Goal: Task Accomplishment & Management: Use online tool/utility

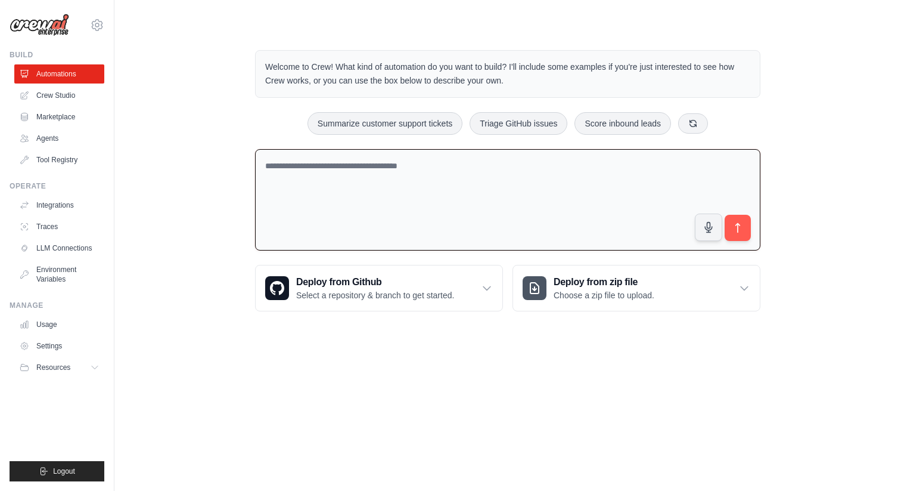
click at [443, 173] on textarea at bounding box center [507, 200] width 505 height 102
click at [422, 125] on button "Summarize customer support tickets" at bounding box center [385, 122] width 155 height 23
type textarea "**********"
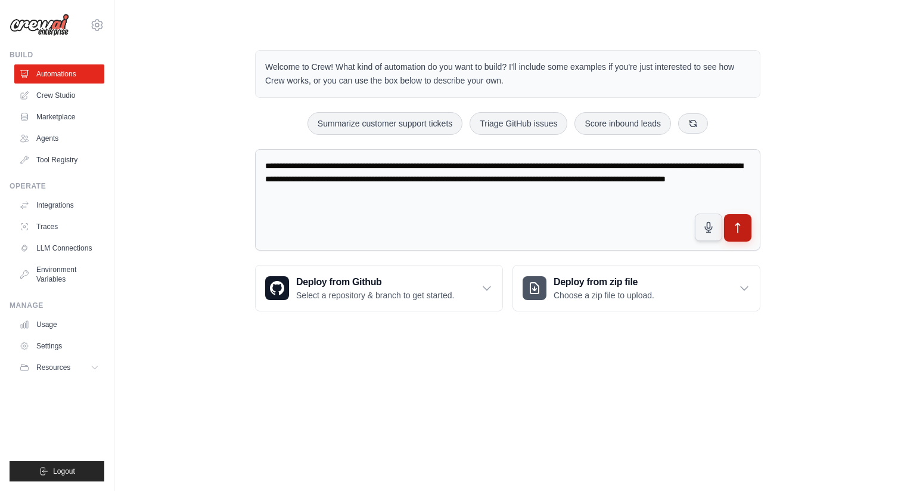
click at [740, 229] on icon "submit" at bounding box center [738, 228] width 13 height 13
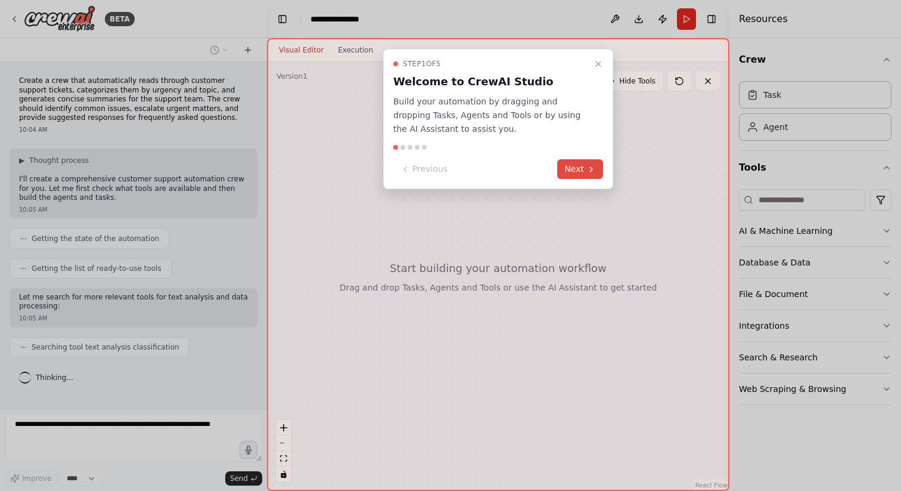
click at [584, 169] on button "Next" at bounding box center [580, 169] width 46 height 20
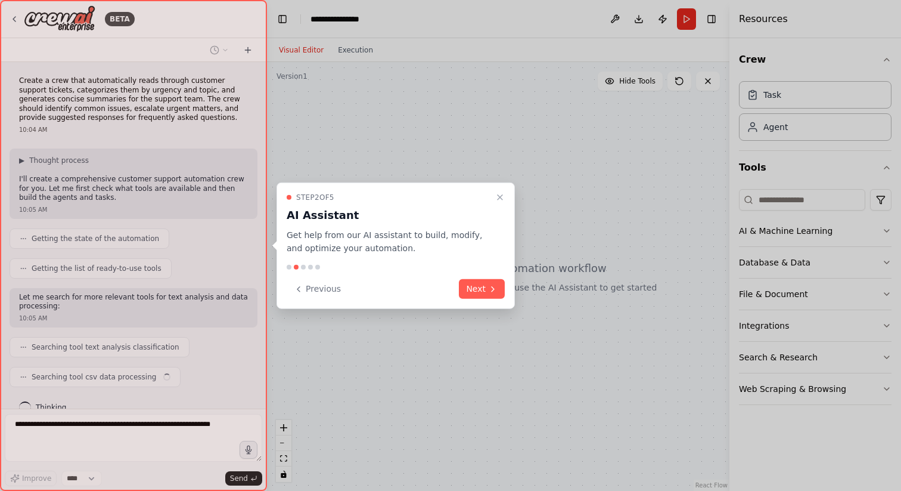
scroll to position [18, 0]
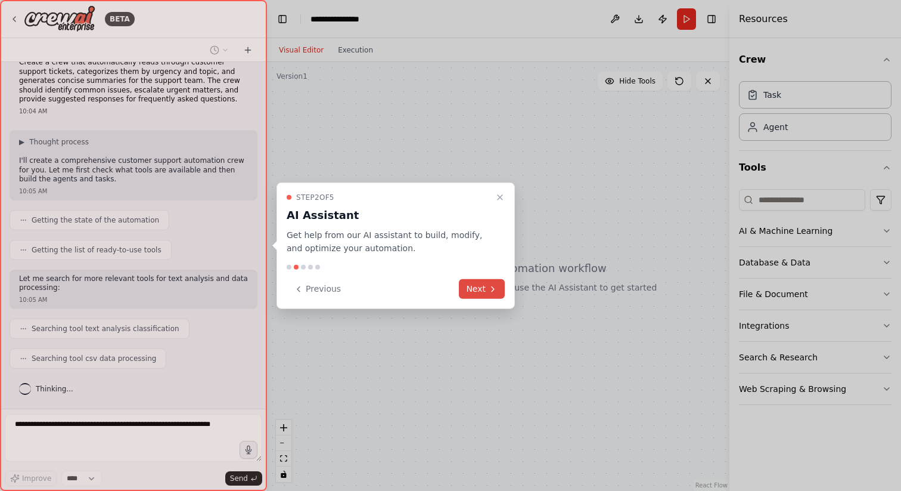
click at [486, 288] on button "Next" at bounding box center [482, 289] width 46 height 20
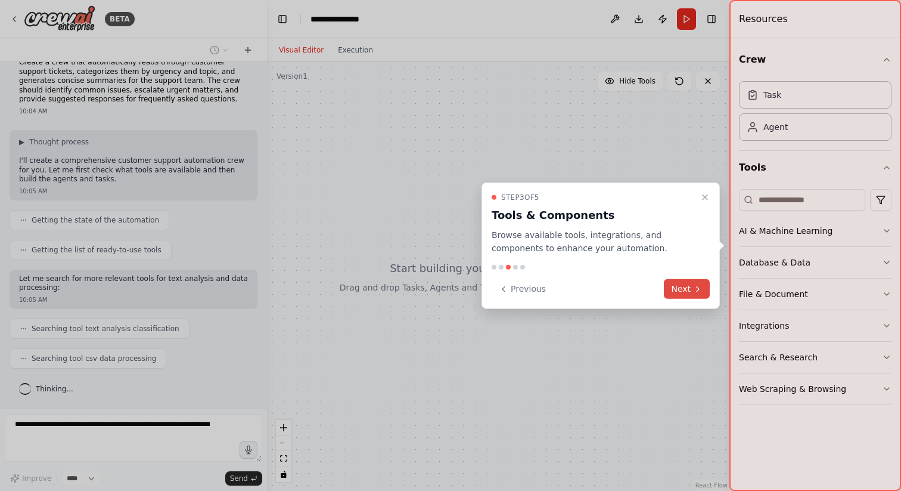
click at [680, 287] on button "Next" at bounding box center [687, 289] width 46 height 20
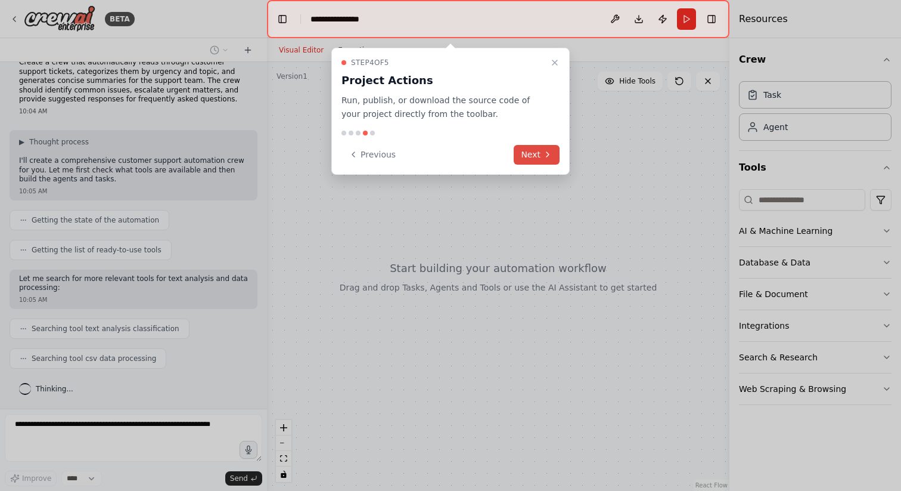
click at [539, 154] on button "Next" at bounding box center [537, 155] width 46 height 20
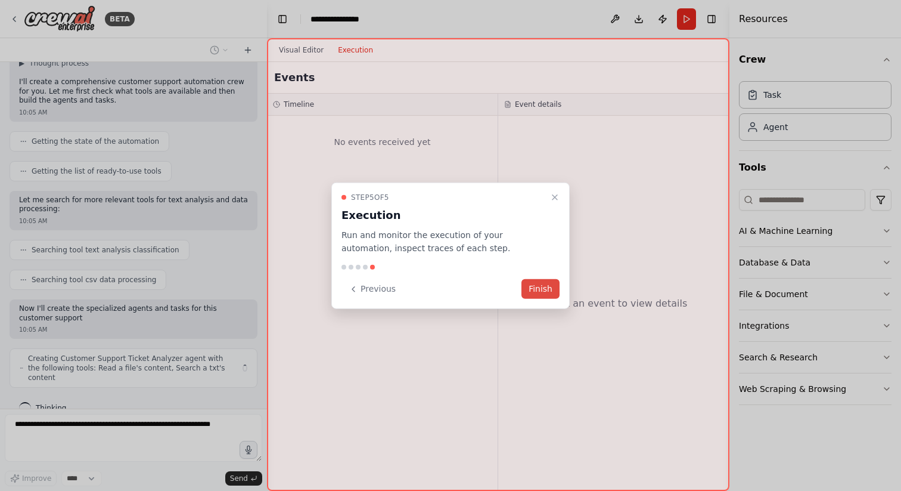
scroll to position [107, 0]
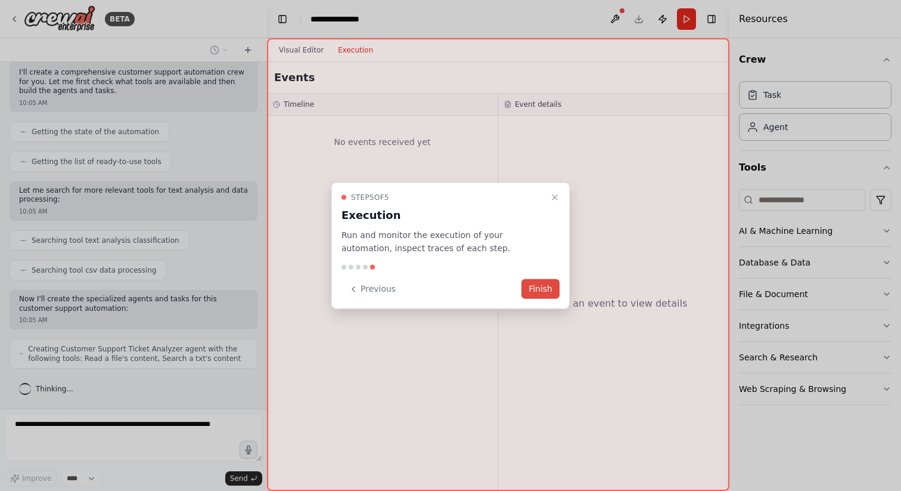
click at [544, 290] on button "Finish" at bounding box center [541, 289] width 38 height 20
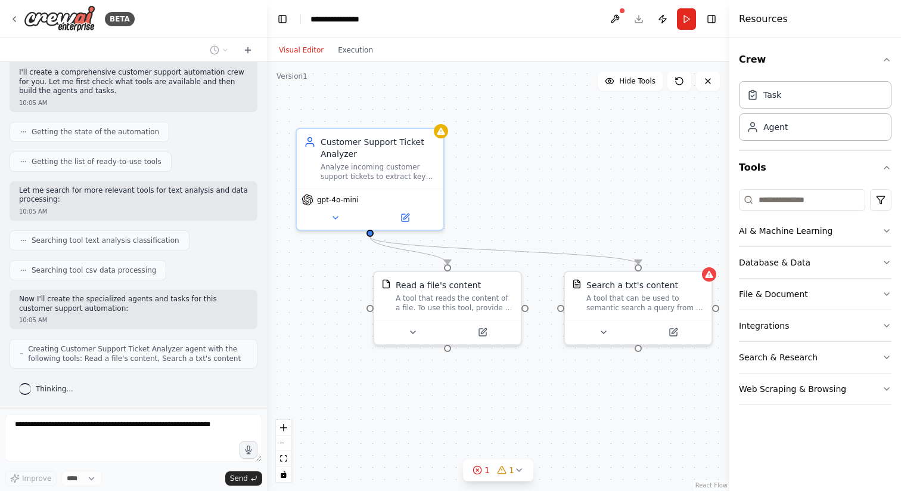
drag, startPoint x: 577, startPoint y: 216, endPoint x: 549, endPoint y: 223, distance: 28.8
click at [549, 222] on div ".deletable-edge-delete-btn { width: 20px; height: 20px; border: 0px solid #ffff…" at bounding box center [498, 276] width 463 height 429
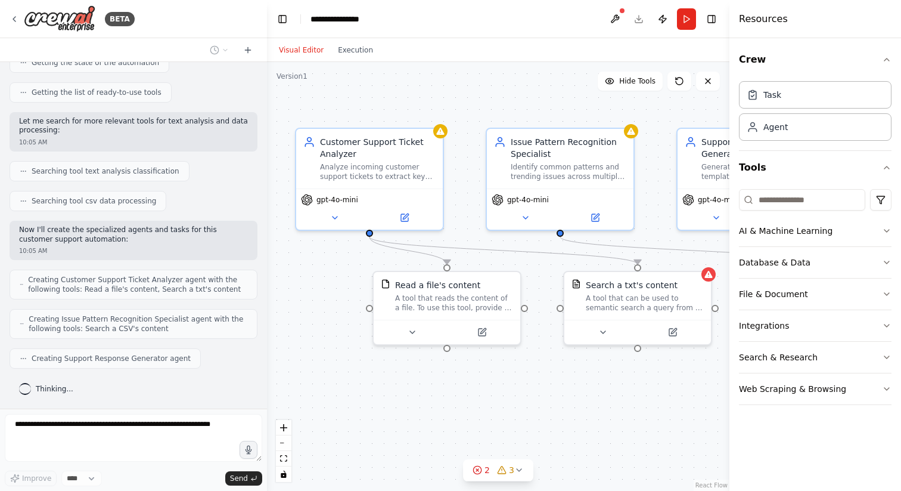
scroll to position [206, 0]
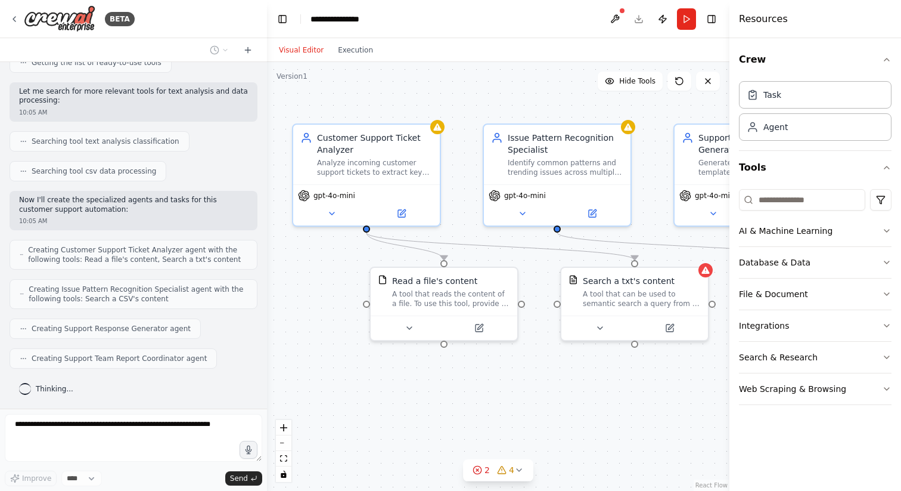
drag, startPoint x: 458, startPoint y: 169, endPoint x: 455, endPoint y: 161, distance: 8.5
click at [455, 162] on div ".deletable-edge-delete-btn { width: 20px; height: 20px; border: 0px solid #ffff…" at bounding box center [498, 276] width 463 height 429
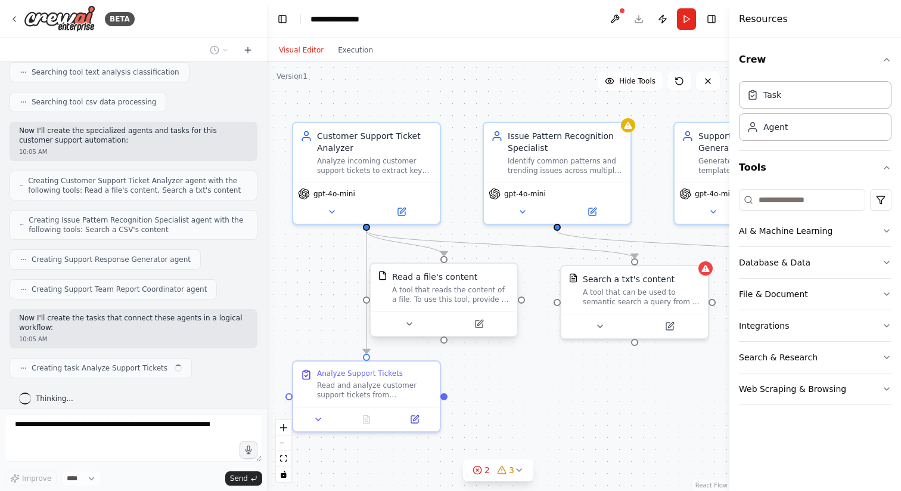
scroll to position [284, 0]
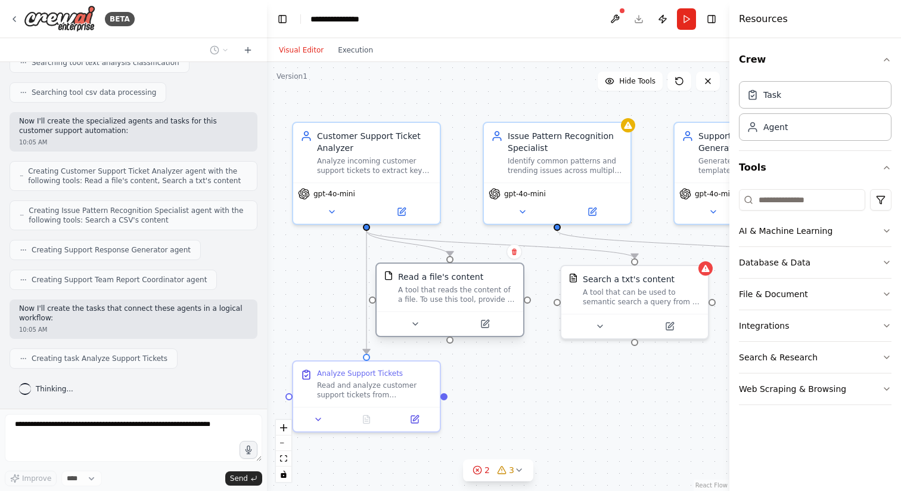
drag, startPoint x: 460, startPoint y: 295, endPoint x: 466, endPoint y: 293, distance: 6.8
click at [466, 293] on div "A tool that reads the content of a file. To use this tool, provide a 'file_path…" at bounding box center [457, 294] width 118 height 19
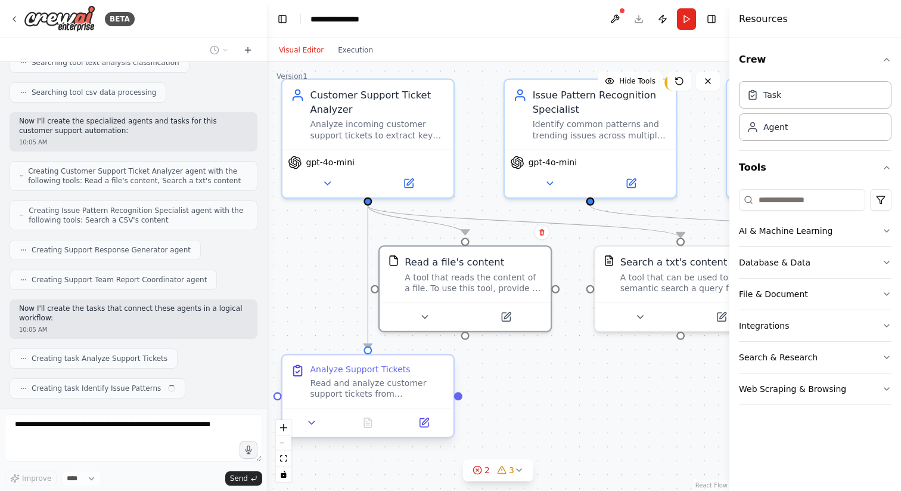
scroll to position [314, 0]
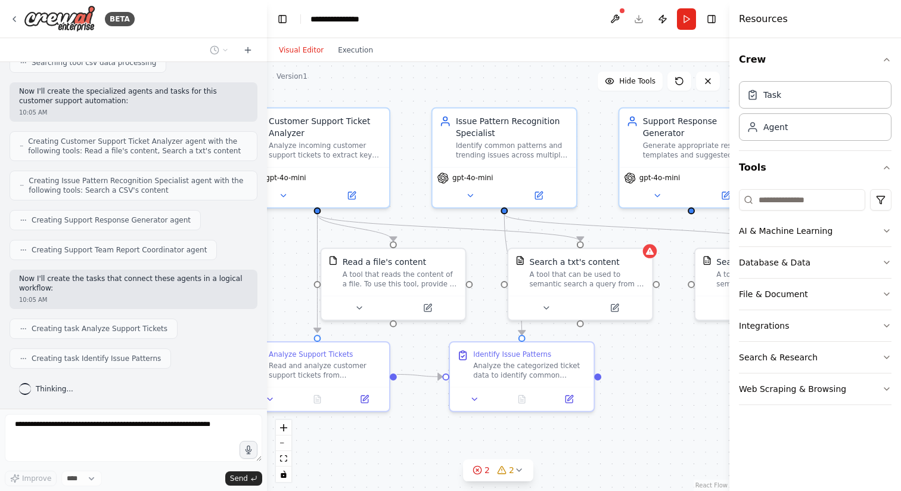
drag, startPoint x: 517, startPoint y: 216, endPoint x: 451, endPoint y: 218, distance: 66.8
click at [451, 218] on div ".deletable-edge-delete-btn { width: 20px; height: 20px; border: 0px solid #ffff…" at bounding box center [498, 276] width 463 height 429
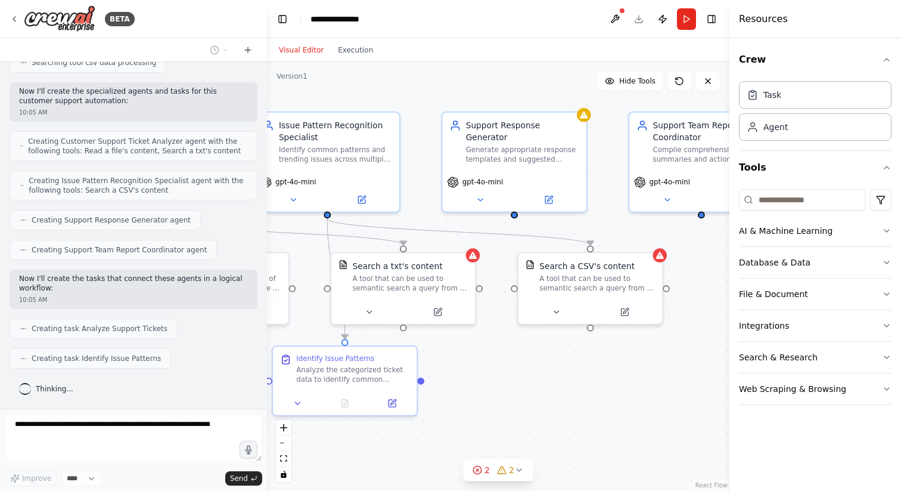
drag, startPoint x: 483, startPoint y: 210, endPoint x: 307, endPoint y: 213, distance: 175.9
click at [307, 214] on div ".deletable-edge-delete-btn { width: 20px; height: 20px; border: 0px solid #ffff…" at bounding box center [498, 276] width 463 height 429
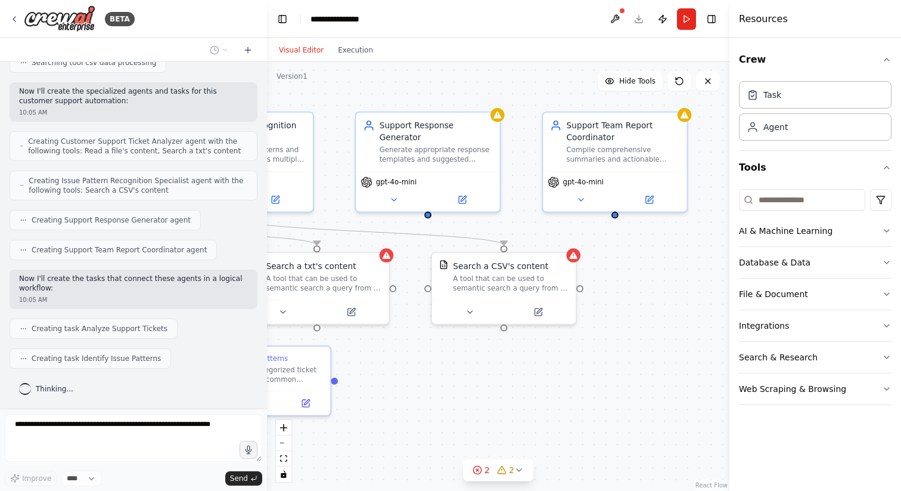
drag, startPoint x: 455, startPoint y: 214, endPoint x: 364, endPoint y: 214, distance: 91.2
click at [364, 214] on div ".deletable-edge-delete-btn { width: 20px; height: 20px; border: 0px solid #ffff…" at bounding box center [498, 276] width 463 height 429
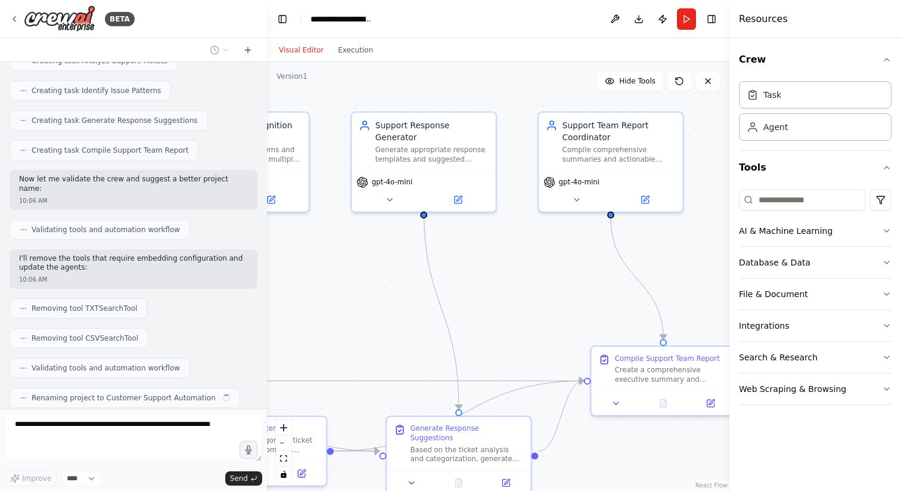
scroll to position [612, 0]
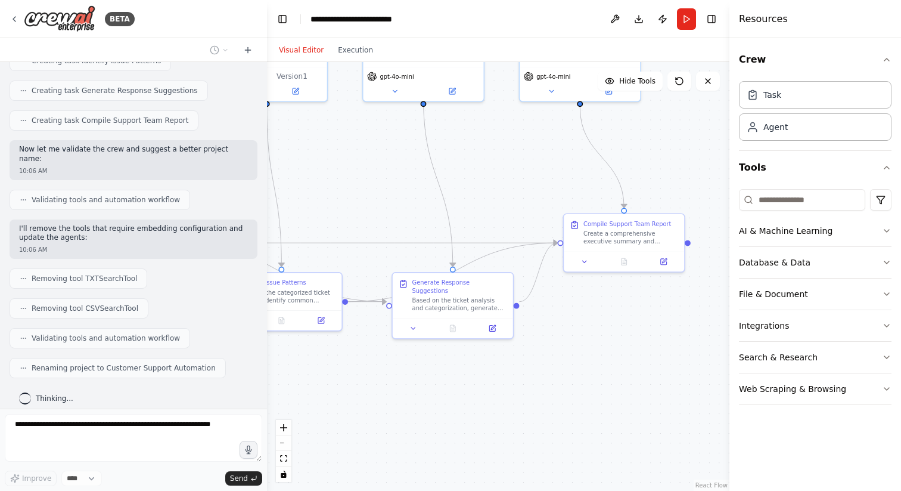
drag, startPoint x: 396, startPoint y: 290, endPoint x: 396, endPoint y: 168, distance: 122.2
click at [396, 168] on div ".deletable-edge-delete-btn { width: 20px; height: 20px; border: 0px solid #ffff…" at bounding box center [498, 276] width 463 height 429
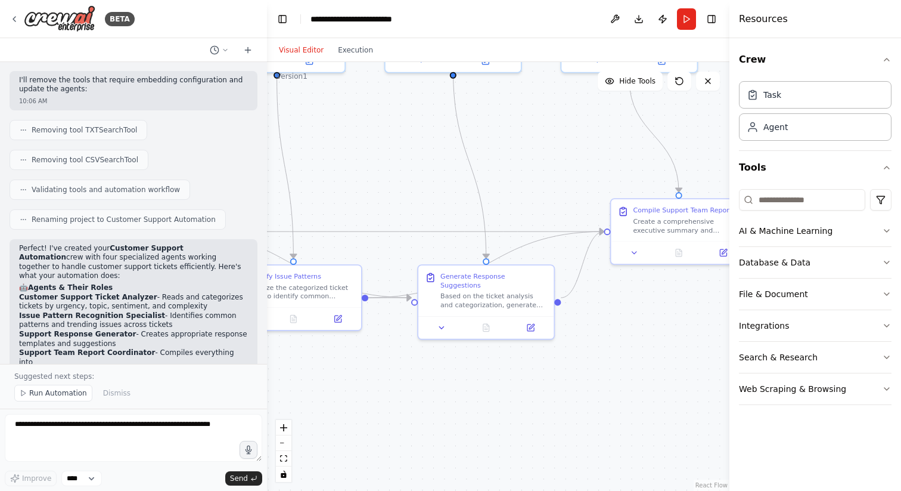
drag, startPoint x: 537, startPoint y: 290, endPoint x: 585, endPoint y: 287, distance: 48.4
click at [585, 287] on div ".deletable-edge-delete-btn { width: 20px; height: 20px; border: 0px solid #ffff…" at bounding box center [498, 276] width 463 height 429
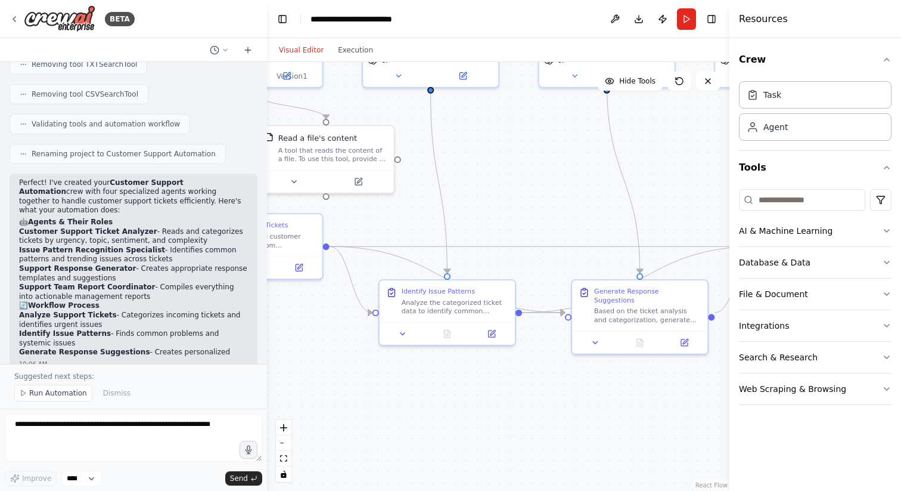
drag, startPoint x: 393, startPoint y: 353, endPoint x: 544, endPoint y: 368, distance: 152.1
click at [546, 370] on div ".deletable-edge-delete-btn { width: 20px; height: 20px; border: 0px solid #ffff…" at bounding box center [498, 276] width 463 height 429
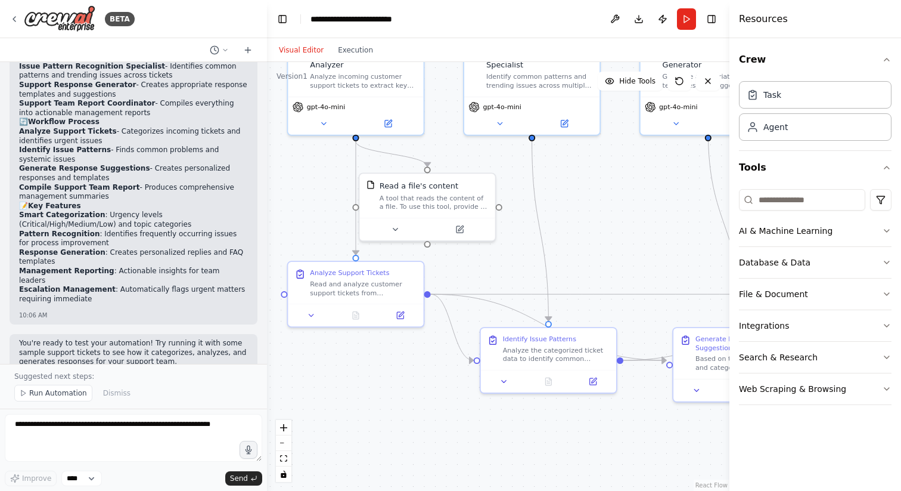
drag, startPoint x: 392, startPoint y: 356, endPoint x: 489, endPoint y: 395, distance: 104.4
click at [489, 395] on div ".deletable-edge-delete-btn { width: 20px; height: 20px; border: 0px solid #ffff…" at bounding box center [498, 276] width 463 height 429
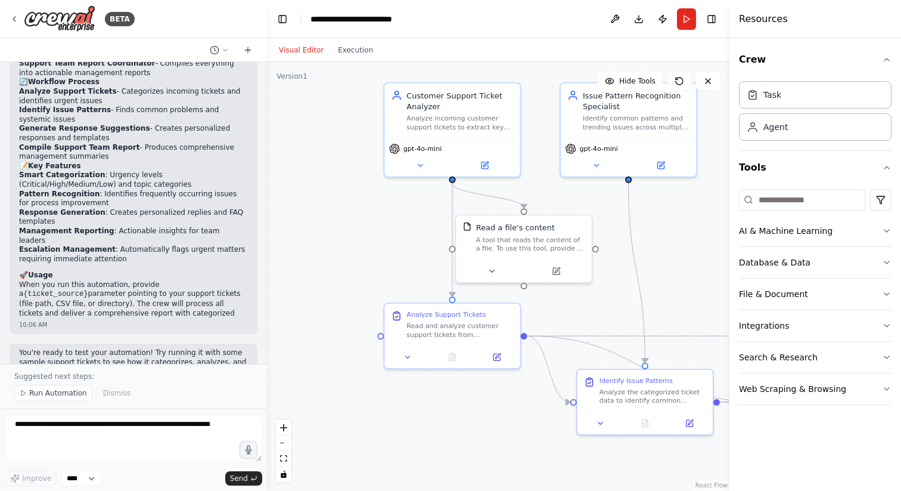
drag, startPoint x: 385, startPoint y: 358, endPoint x: 486, endPoint y: 411, distance: 114.1
click at [486, 411] on div ".deletable-edge-delete-btn { width: 20px; height: 20px; border: 0px solid #ffff…" at bounding box center [498, 276] width 463 height 429
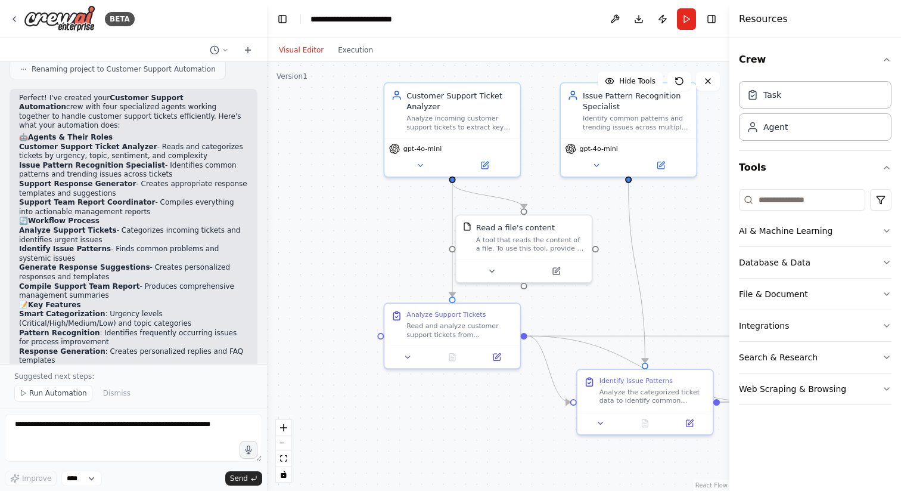
scroll to position [1068, 0]
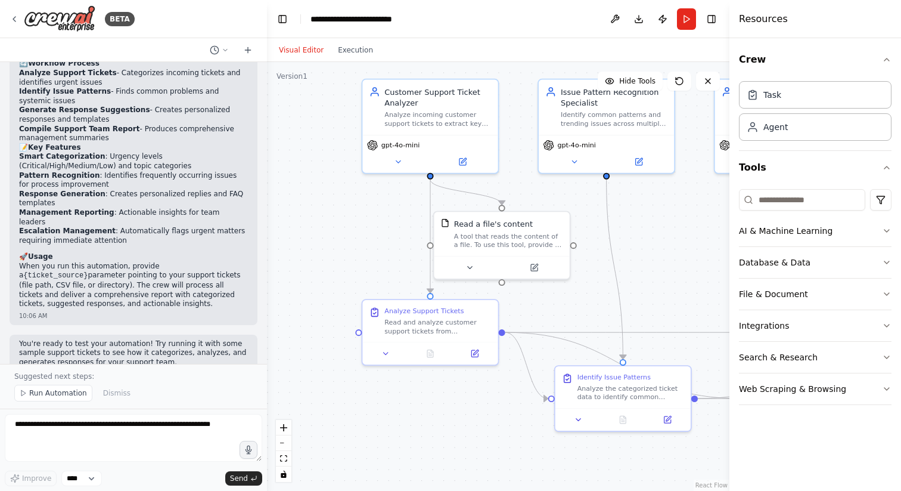
drag, startPoint x: 371, startPoint y: 273, endPoint x: 284, endPoint y: 236, distance: 94.0
click at [284, 235] on div ".deletable-edge-delete-btn { width: 20px; height: 20px; border: 0px solid #ffff…" at bounding box center [498, 276] width 463 height 429
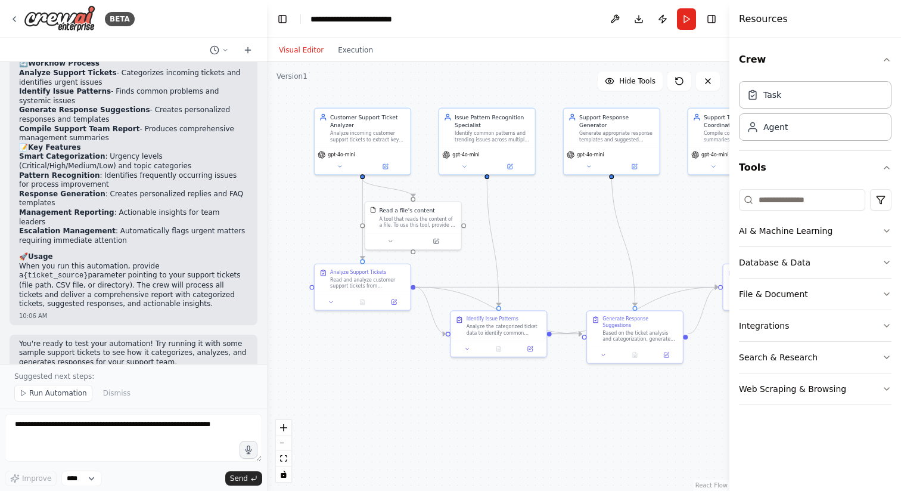
drag, startPoint x: 535, startPoint y: 210, endPoint x: 525, endPoint y: 219, distance: 13.5
click at [524, 220] on div ".deletable-edge-delete-btn { width: 20px; height: 20px; border: 0px solid #ffff…" at bounding box center [498, 276] width 463 height 429
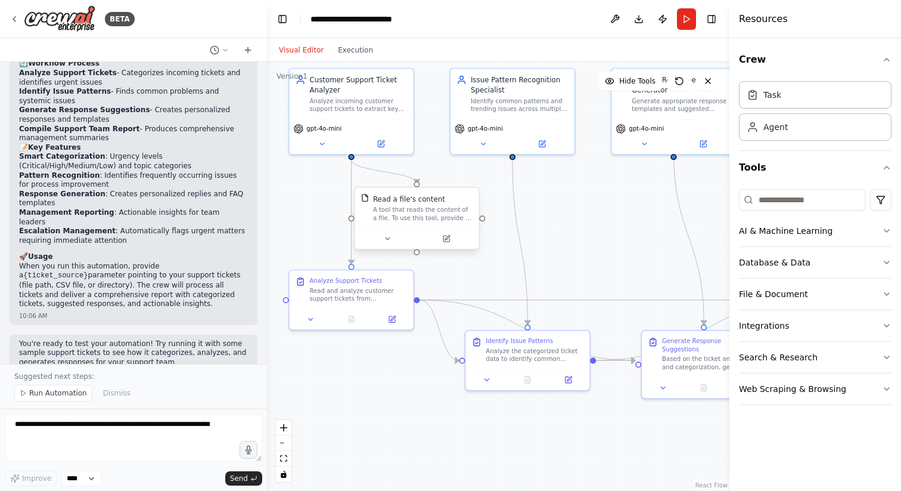
click at [405, 210] on div "A tool that reads the content of a file. To use this tool, provide a 'file_path…" at bounding box center [423, 214] width 100 height 16
drag, startPoint x: 405, startPoint y: 210, endPoint x: 415, endPoint y: 213, distance: 9.8
click at [415, 213] on div "A tool that reads the content of a file. To use this tool, provide a 'file_path…" at bounding box center [438, 214] width 100 height 16
click at [405, 239] on icon at bounding box center [403, 238] width 8 height 8
click at [405, 238] on icon at bounding box center [403, 238] width 8 height 8
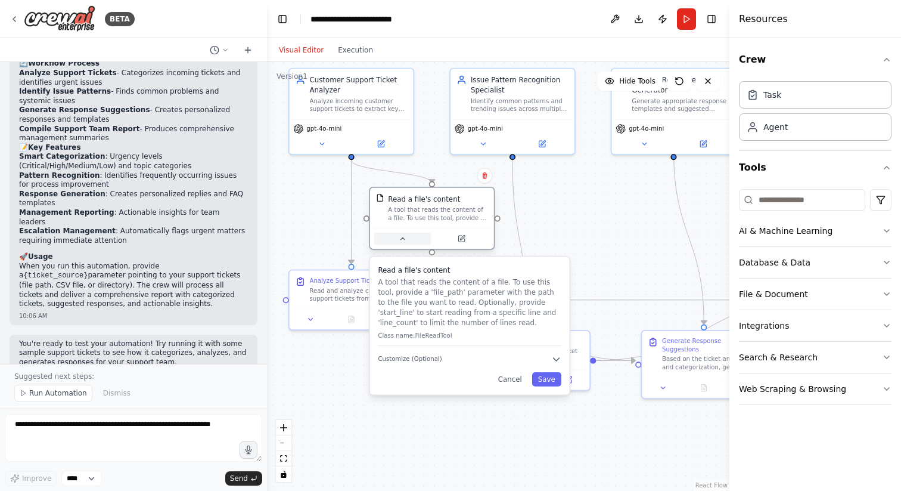
click at [406, 238] on icon at bounding box center [403, 238] width 8 height 8
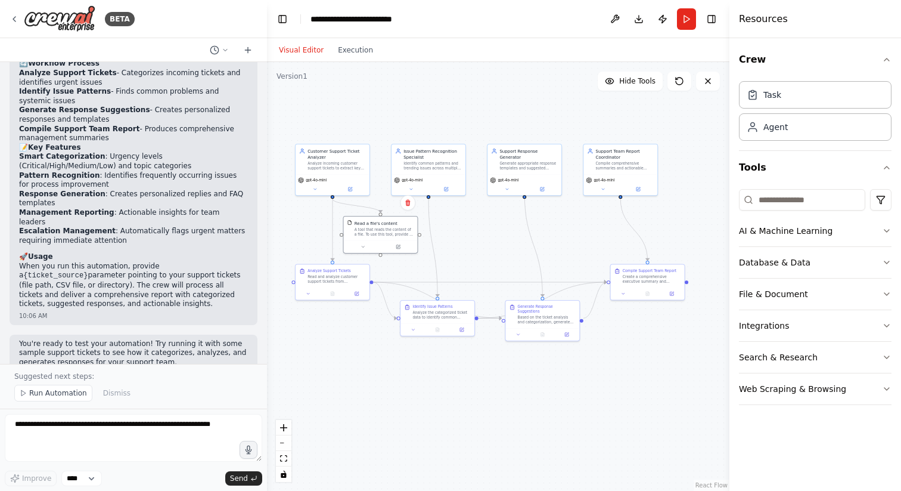
drag, startPoint x: 606, startPoint y: 228, endPoint x: 485, endPoint y: 239, distance: 121.5
click at [485, 239] on div ".deletable-edge-delete-btn { width: 20px; height: 20px; border: 0px solid #ffff…" at bounding box center [498, 276] width 463 height 429
click at [359, 58] on div "Visual Editor Execution" at bounding box center [326, 50] width 108 height 24
click at [357, 49] on button "Execution" at bounding box center [355, 50] width 49 height 14
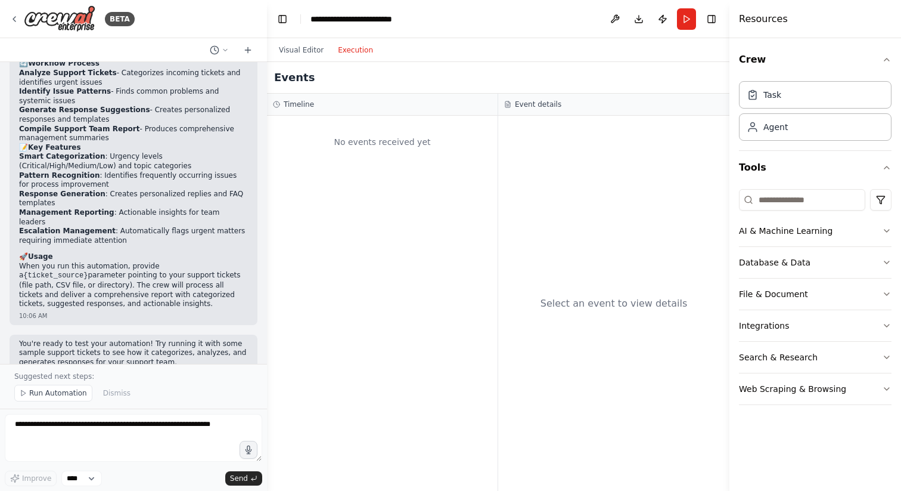
click at [356, 165] on div "No events received yet" at bounding box center [382, 303] width 231 height 375
click at [685, 20] on button "Run" at bounding box center [686, 18] width 19 height 21
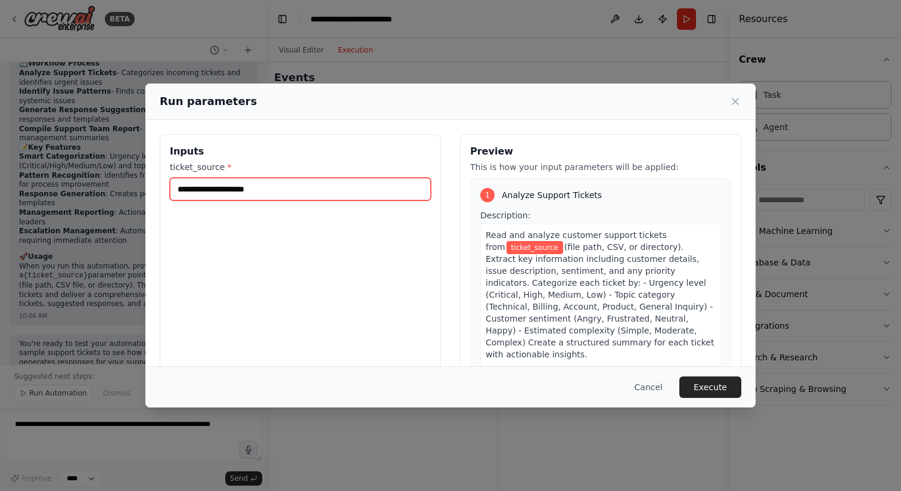
click at [351, 194] on input "ticket_source *" at bounding box center [300, 189] width 261 height 23
click at [296, 189] on input "ticket_source *" at bounding box center [300, 189] width 261 height 23
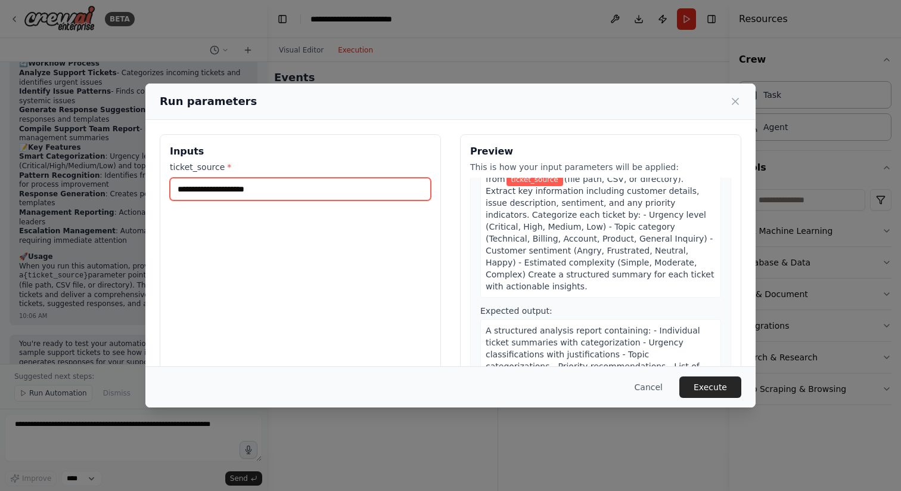
scroll to position [0, 0]
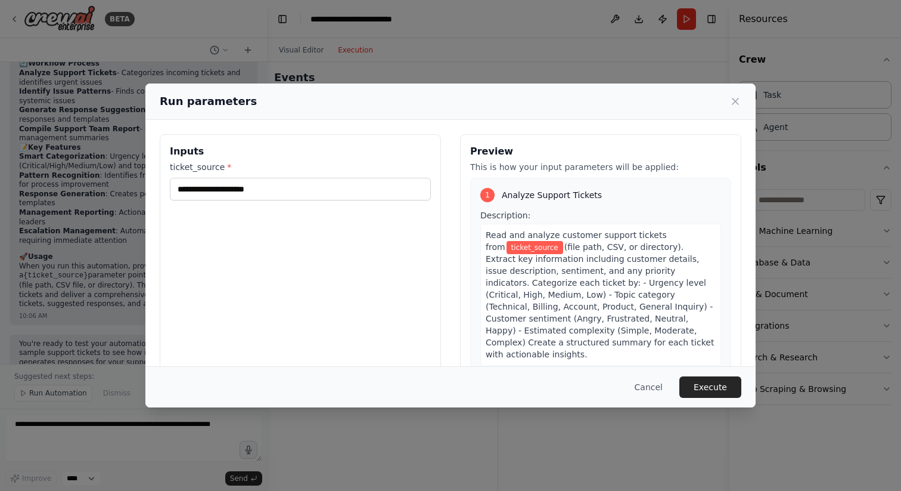
click at [526, 248] on span "ticket_source" at bounding box center [535, 247] width 57 height 13
click at [336, 192] on input "ticket_source *" at bounding box center [300, 189] width 261 height 23
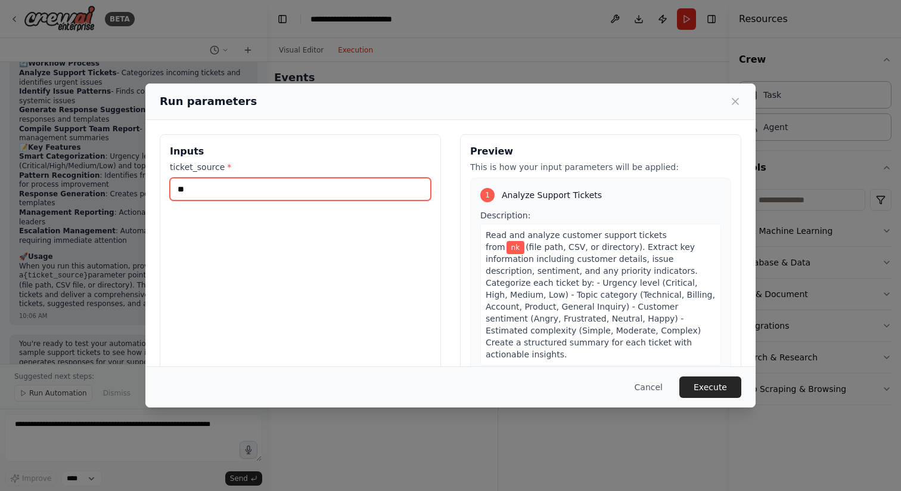
type input "*"
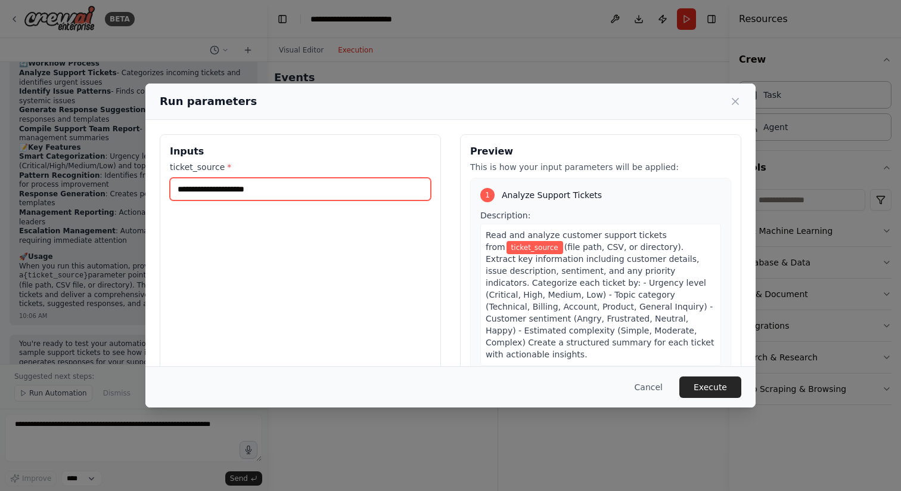
type input "*"
click at [739, 97] on icon at bounding box center [736, 101] width 12 height 12
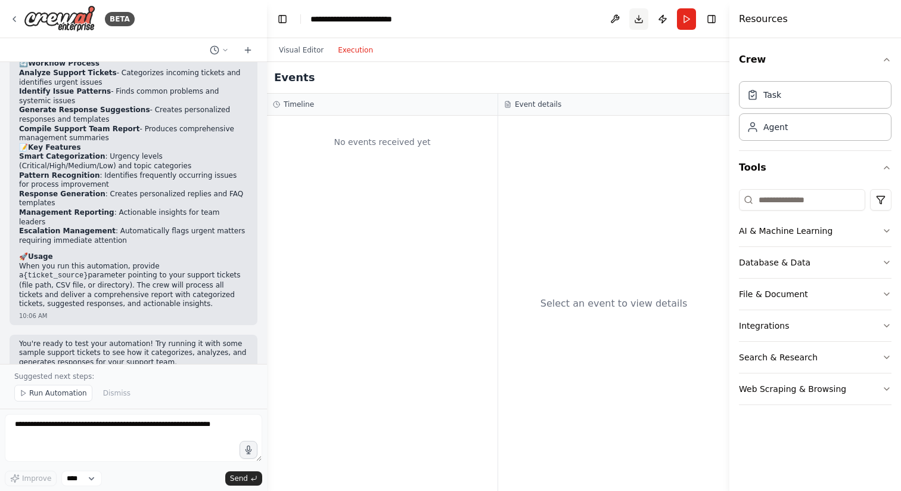
click at [640, 20] on button "Download" at bounding box center [638, 18] width 19 height 21
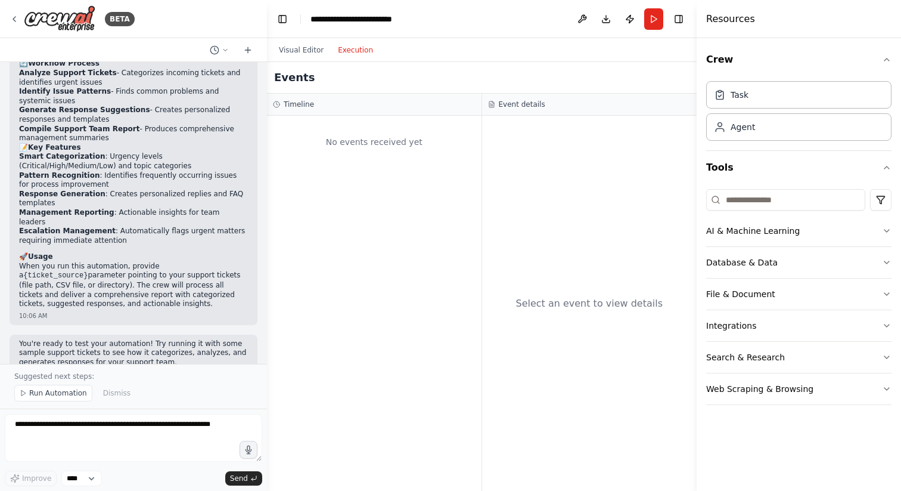
drag, startPoint x: 730, startPoint y: 34, endPoint x: 699, endPoint y: 34, distance: 30.4
click at [699, 34] on div at bounding box center [699, 245] width 5 height 491
click at [11, 16] on icon at bounding box center [15, 19] width 10 height 10
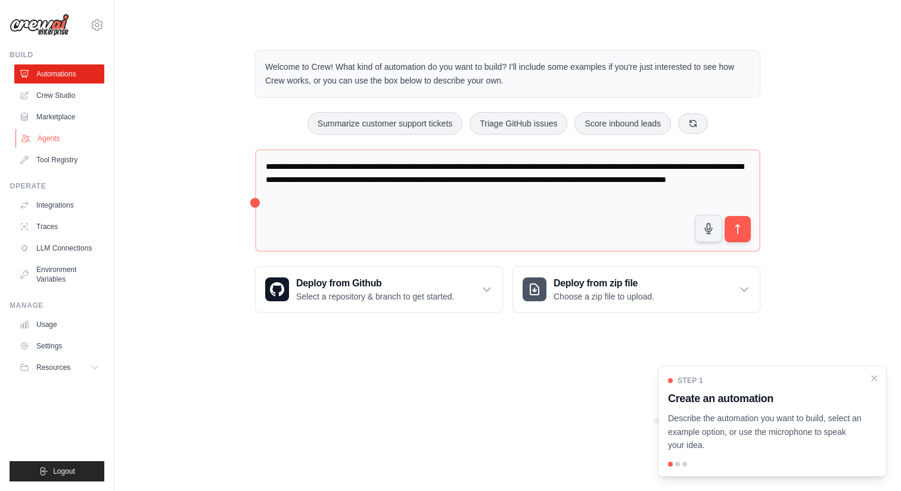
click at [60, 139] on link "Agents" at bounding box center [60, 138] width 90 height 19
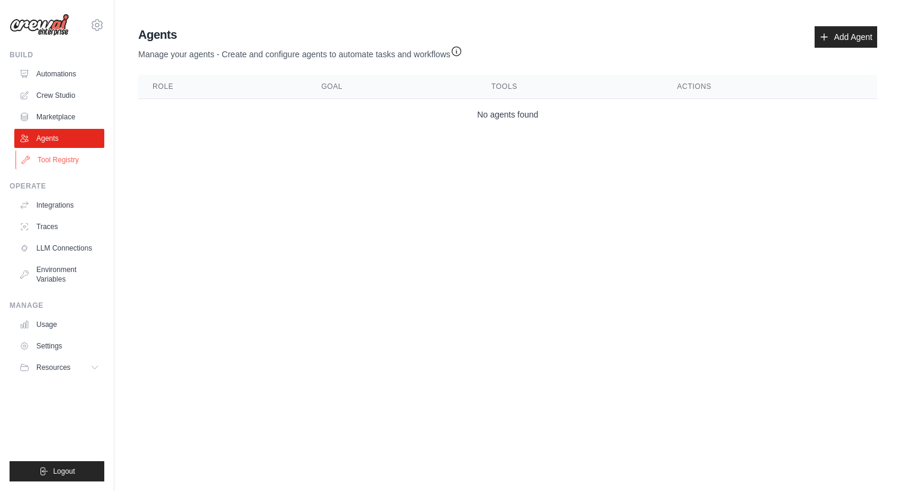
click at [60, 164] on link "Tool Registry" at bounding box center [60, 159] width 90 height 19
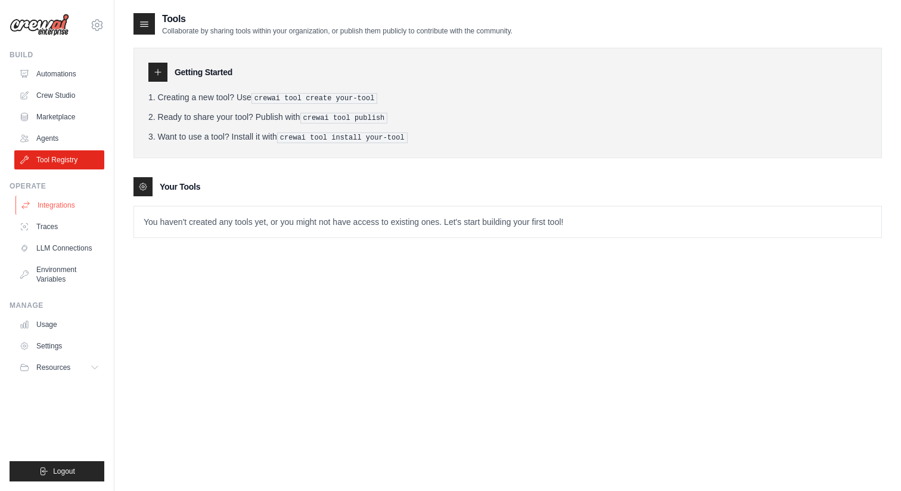
click at [51, 203] on link "Integrations" at bounding box center [60, 205] width 90 height 19
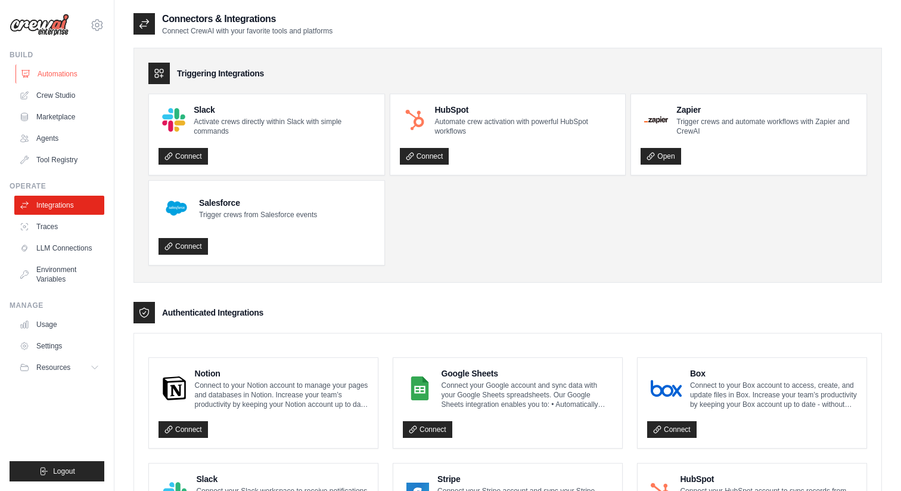
click at [64, 68] on link "Automations" at bounding box center [60, 73] width 90 height 19
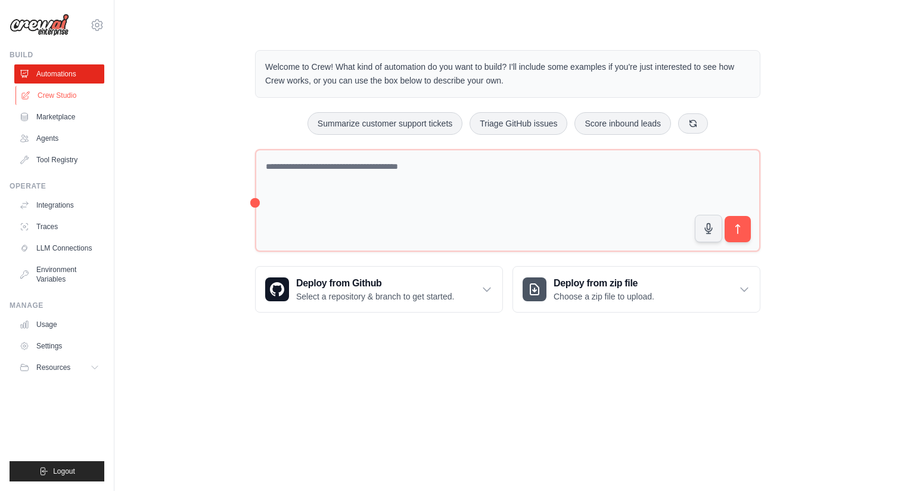
click at [51, 93] on link "Crew Studio" at bounding box center [60, 95] width 90 height 19
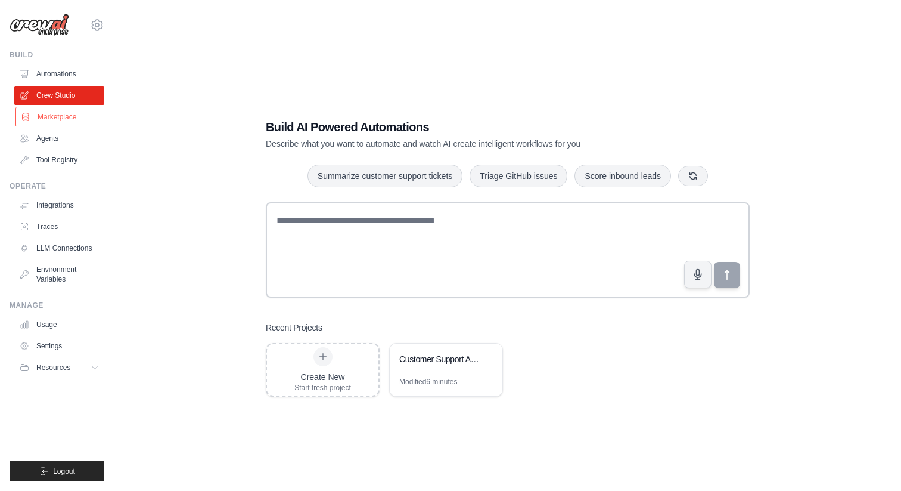
click at [48, 121] on link "Marketplace" at bounding box center [60, 116] width 90 height 19
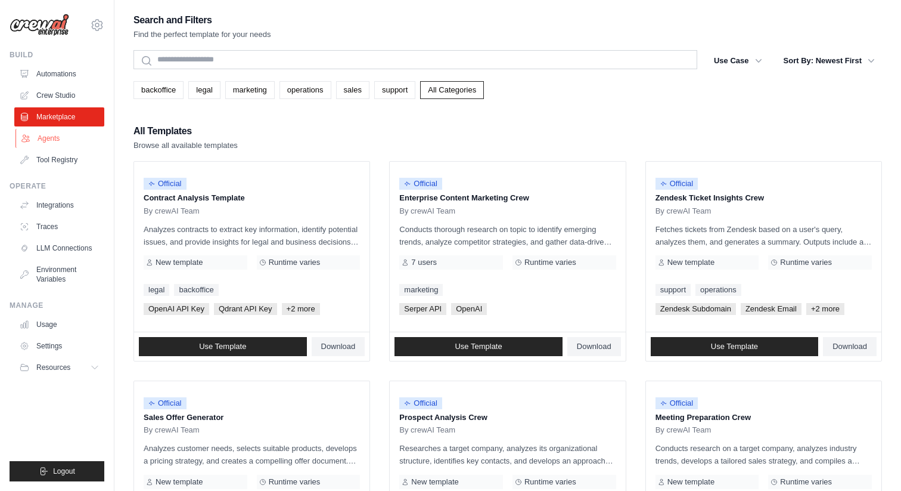
click at [48, 142] on link "Agents" at bounding box center [60, 138] width 90 height 19
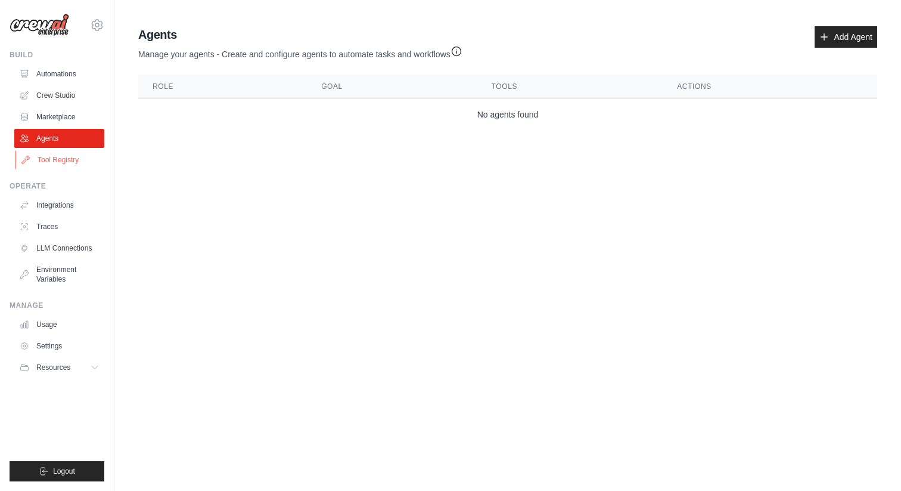
click at [49, 167] on link "Tool Registry" at bounding box center [60, 159] width 90 height 19
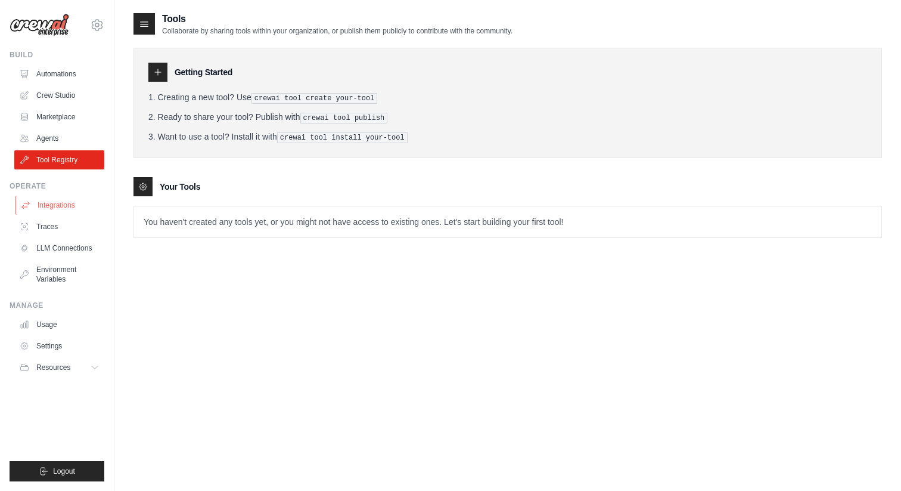
click at [73, 210] on link "Integrations" at bounding box center [60, 205] width 90 height 19
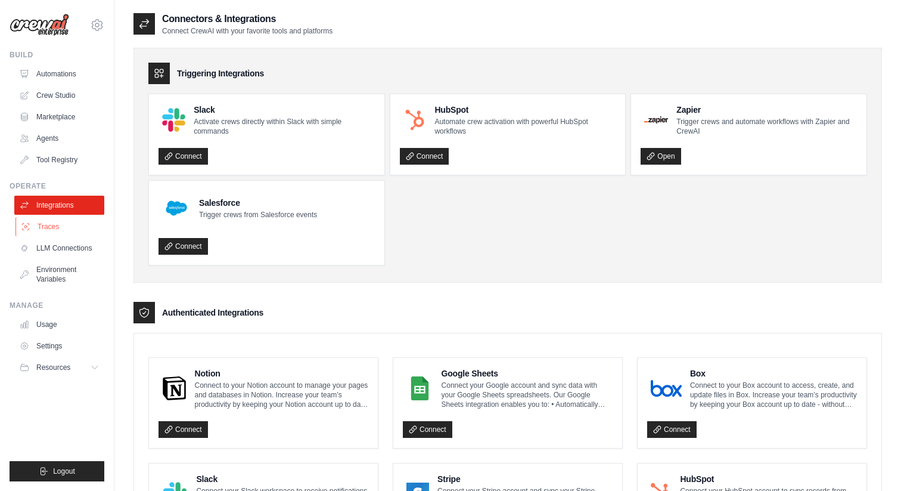
click at [65, 228] on link "Traces" at bounding box center [60, 226] width 90 height 19
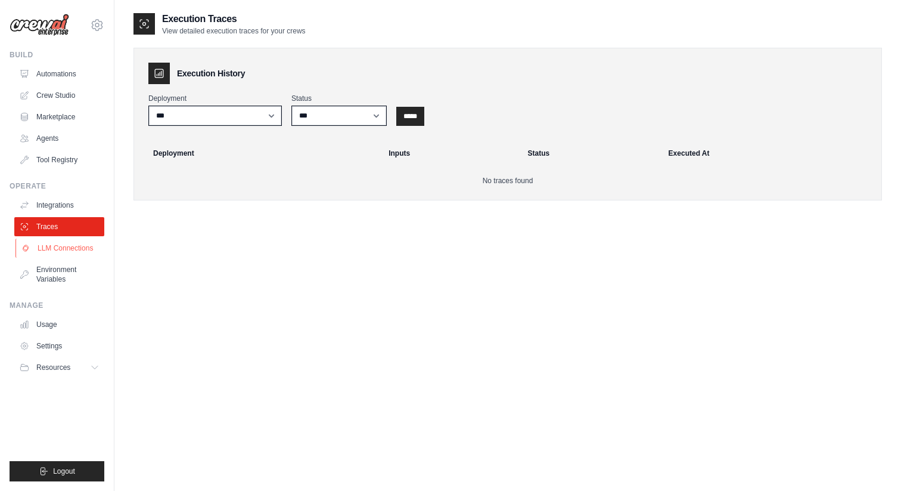
click at [64, 247] on link "LLM Connections" at bounding box center [60, 247] width 90 height 19
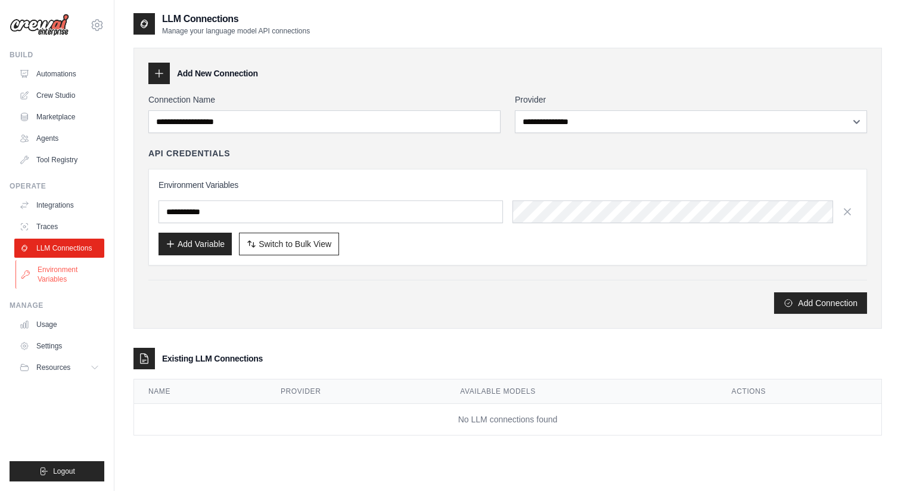
click at [64, 268] on link "Environment Variables" at bounding box center [60, 274] width 90 height 29
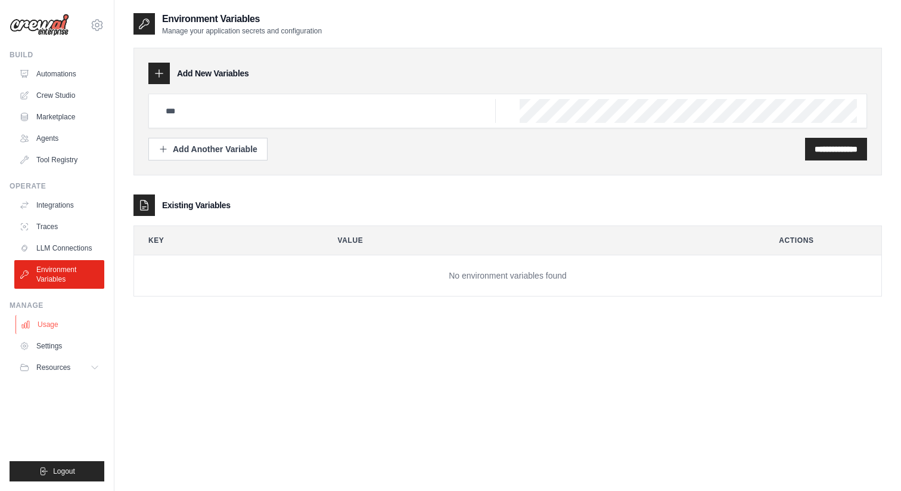
click at [53, 322] on link "Usage" at bounding box center [60, 324] width 90 height 19
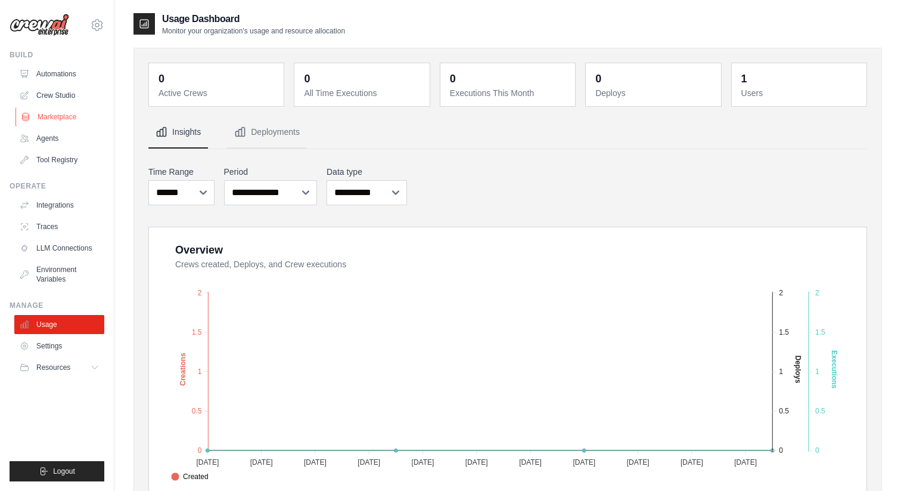
click at [55, 124] on link "Marketplace" at bounding box center [60, 116] width 90 height 19
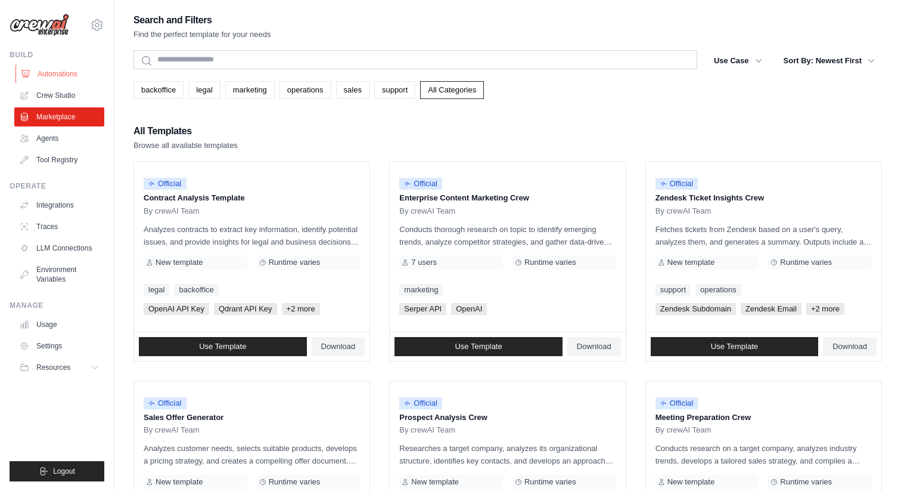
click at [61, 76] on link "Automations" at bounding box center [60, 73] width 90 height 19
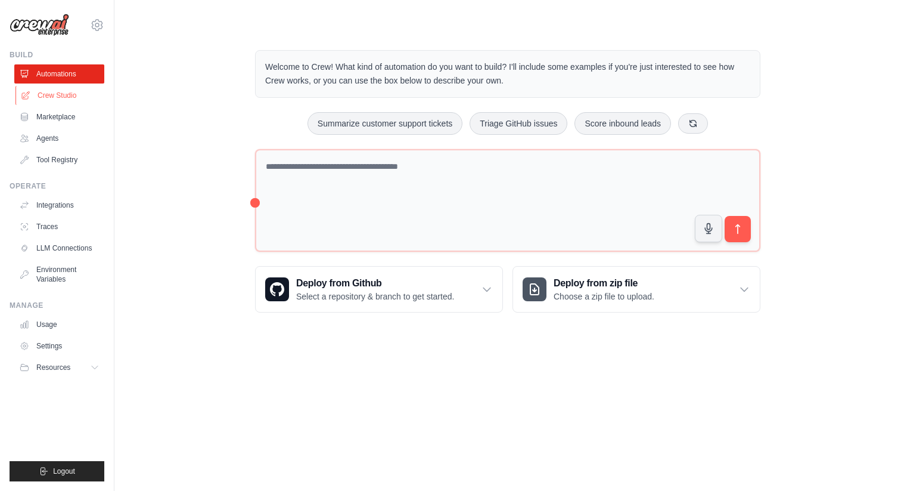
click at [62, 94] on link "Crew Studio" at bounding box center [60, 95] width 90 height 19
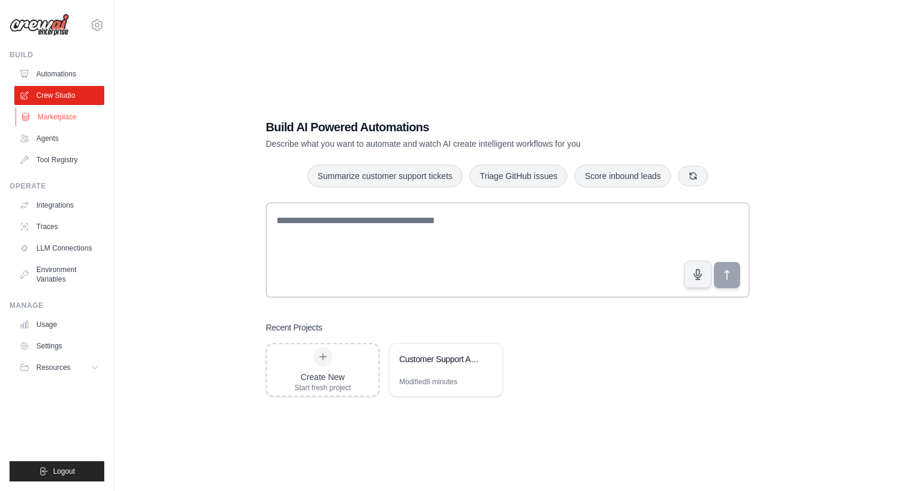
click at [64, 117] on link "Marketplace" at bounding box center [60, 116] width 90 height 19
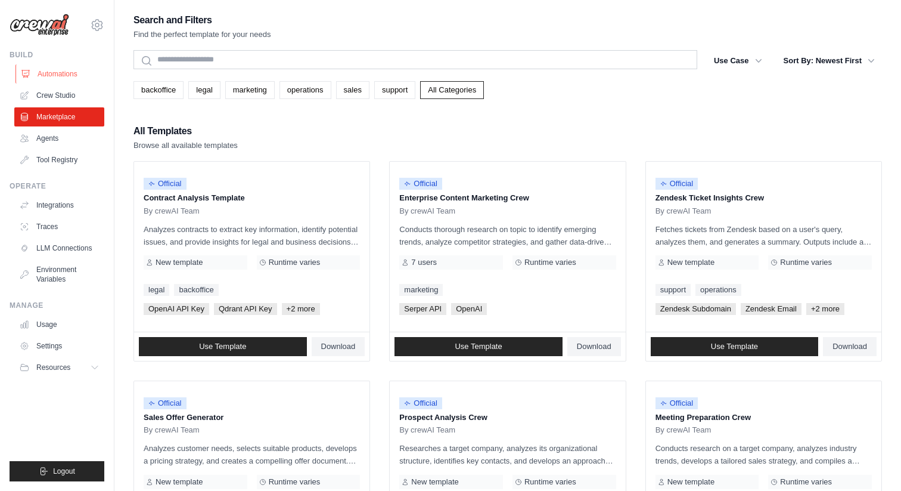
click at [73, 71] on link "Automations" at bounding box center [60, 73] width 90 height 19
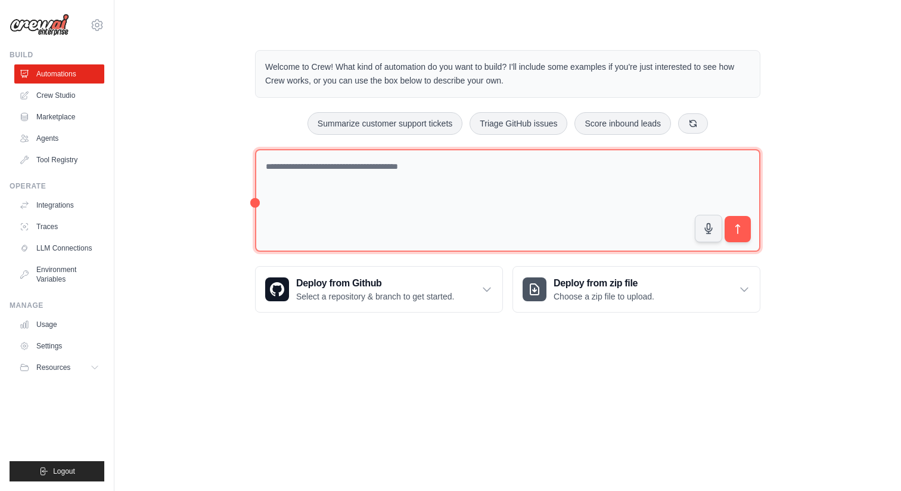
drag, startPoint x: 256, startPoint y: 200, endPoint x: 295, endPoint y: 200, distance: 39.3
click at [295, 200] on textarea at bounding box center [507, 200] width 505 height 103
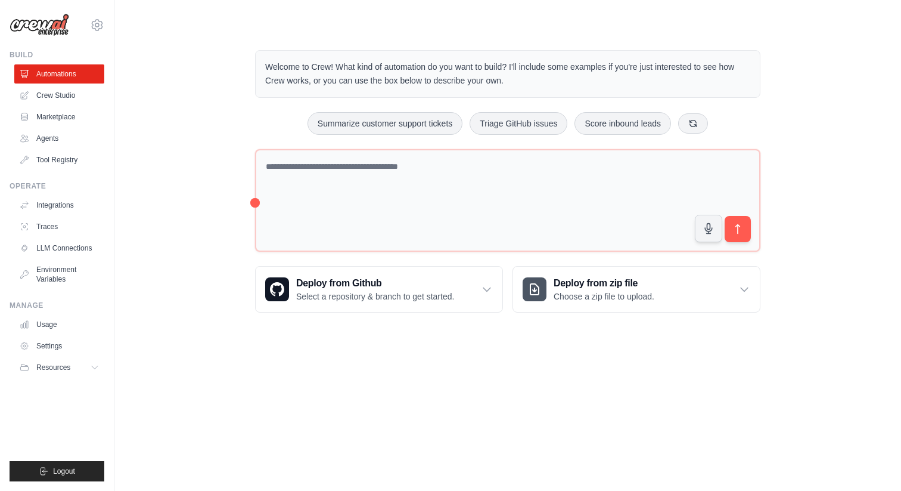
click at [193, 264] on div "Welcome to Crew! What kind of automation do you want to build? I'll include som…" at bounding box center [508, 181] width 749 height 300
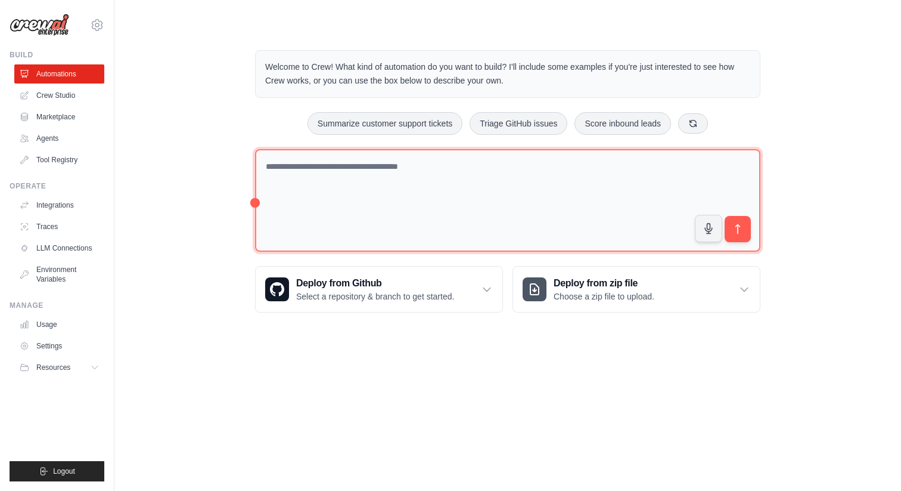
click at [296, 232] on textarea at bounding box center [507, 200] width 505 height 103
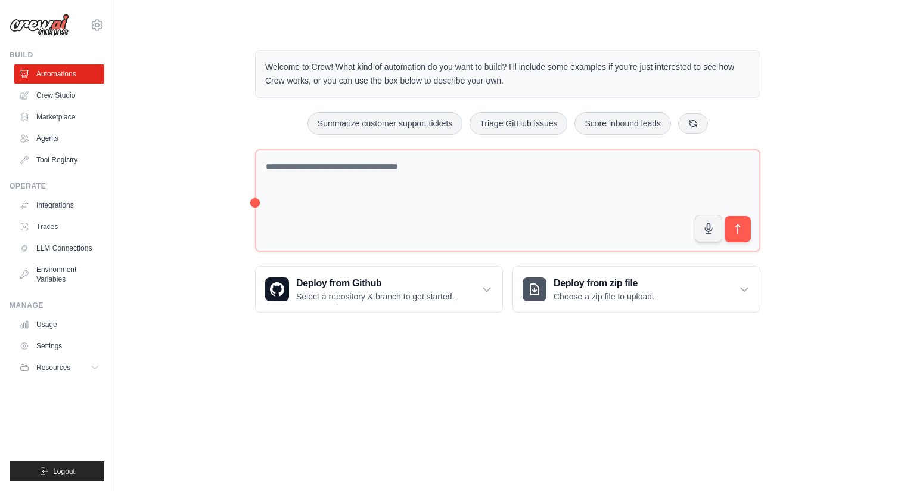
click at [200, 243] on div "Welcome to Crew! What kind of automation do you want to build? I'll include som…" at bounding box center [508, 181] width 749 height 300
click at [67, 98] on link "Crew Studio" at bounding box center [60, 95] width 90 height 19
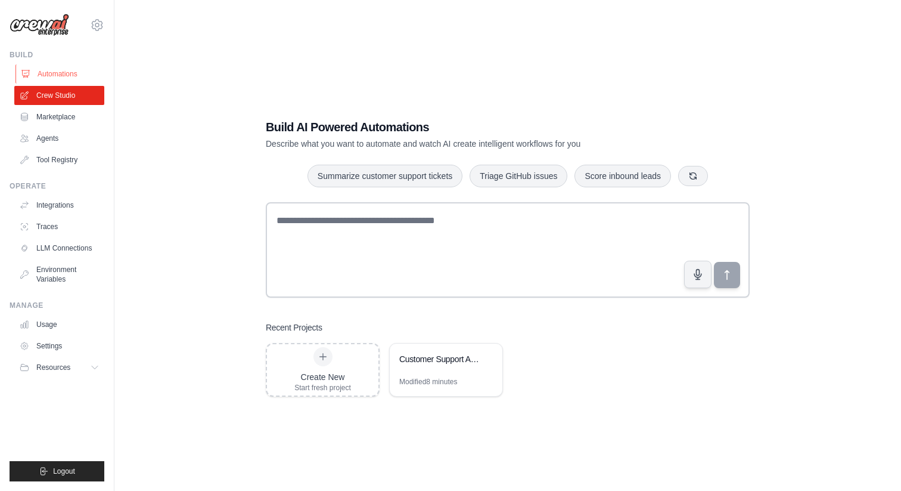
click at [40, 75] on link "Automations" at bounding box center [60, 73] width 90 height 19
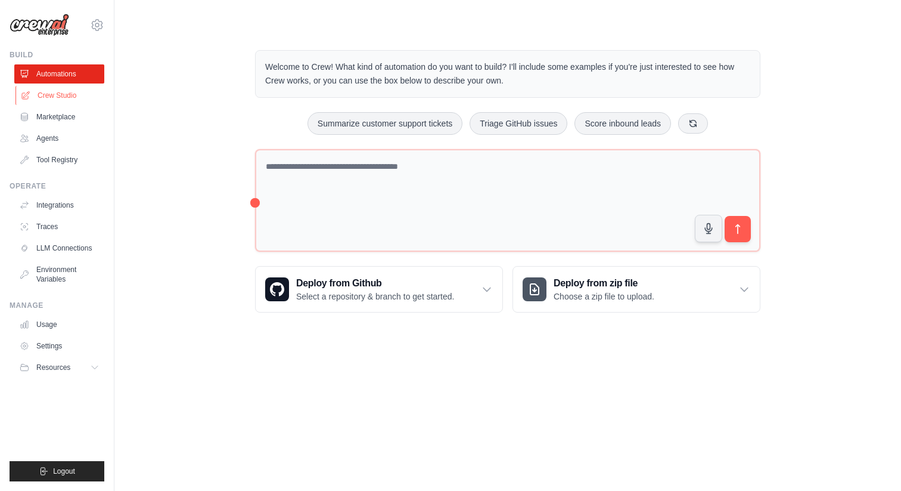
click at [64, 92] on link "Crew Studio" at bounding box center [60, 95] width 90 height 19
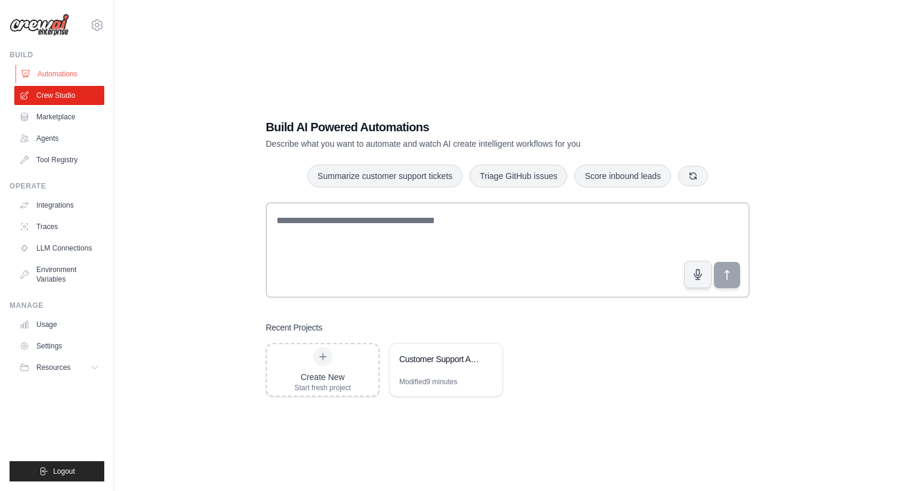
click at [58, 77] on link "Automations" at bounding box center [60, 73] width 90 height 19
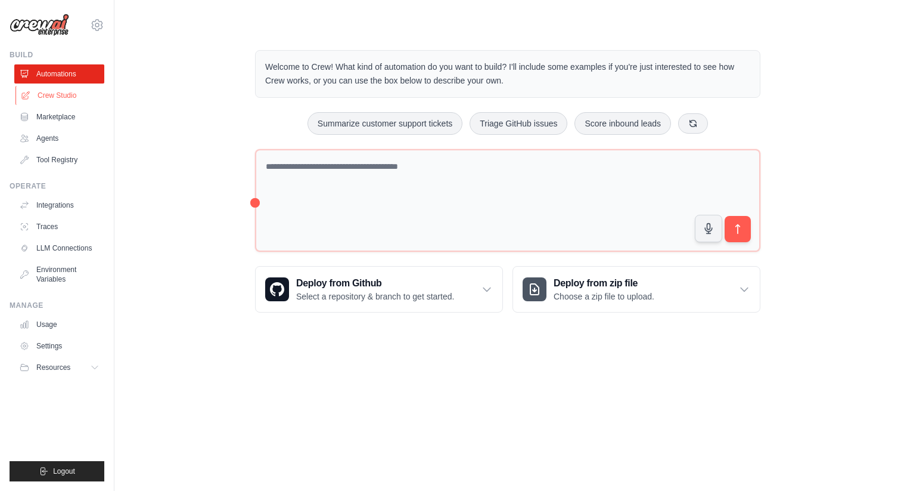
click at [73, 94] on link "Crew Studio" at bounding box center [60, 95] width 90 height 19
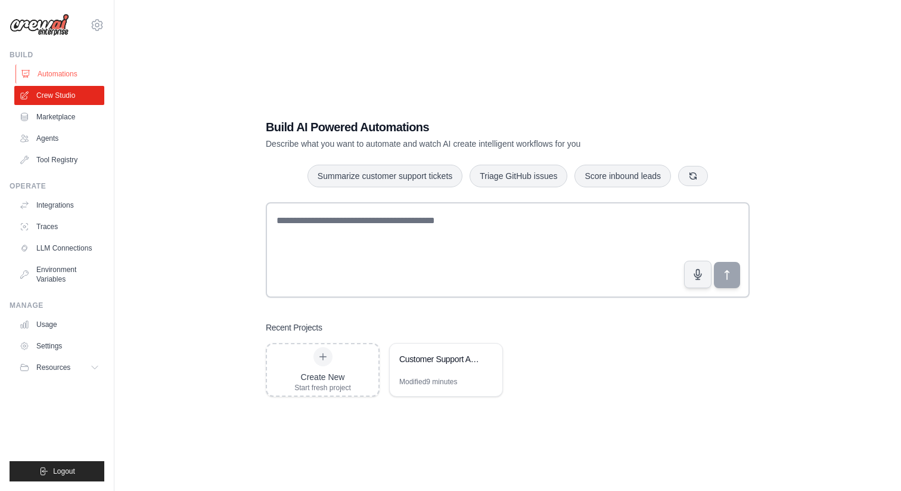
click at [77, 70] on link "Automations" at bounding box center [60, 73] width 90 height 19
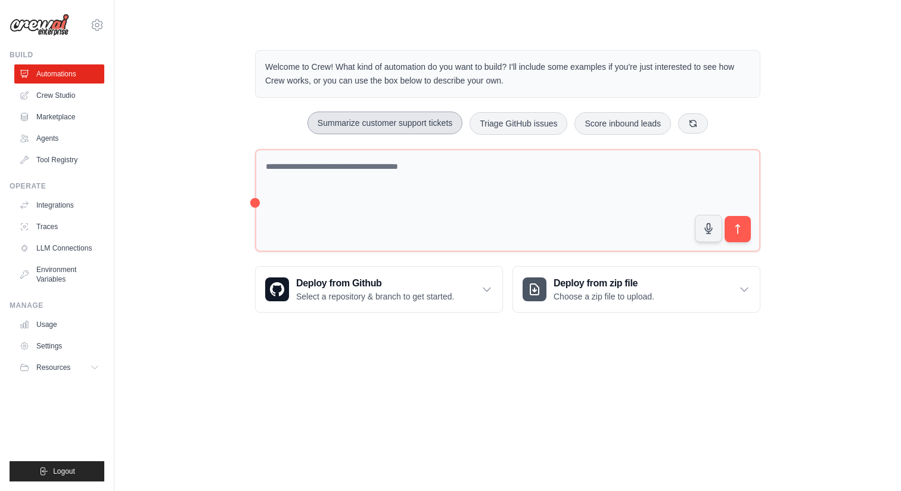
click at [430, 123] on button "Summarize customer support tickets" at bounding box center [385, 122] width 155 height 23
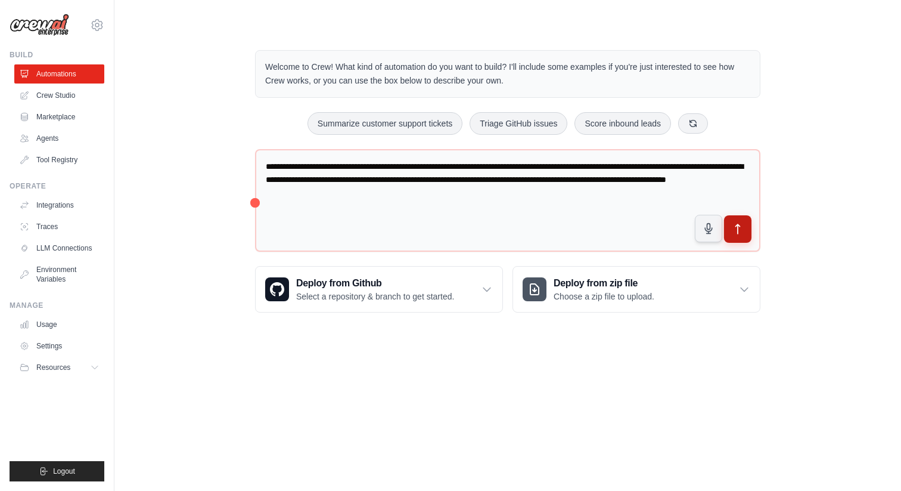
click at [736, 233] on icon "submit" at bounding box center [738, 229] width 13 height 13
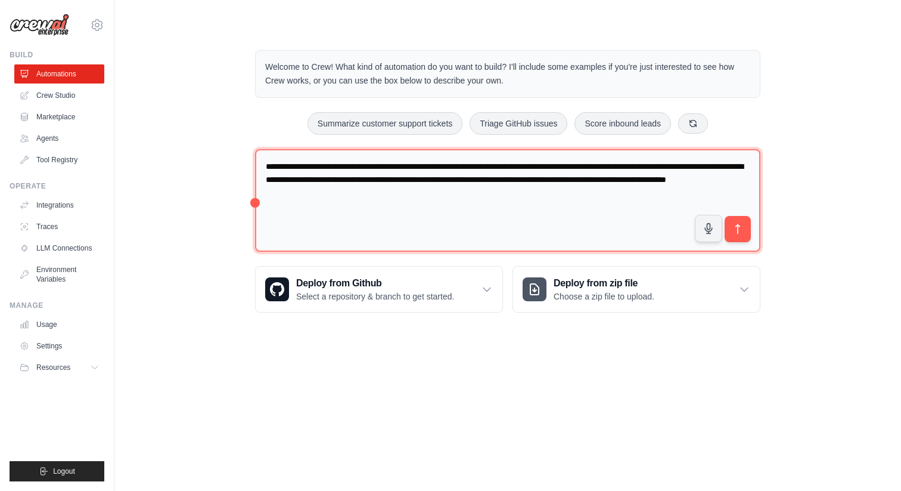
click at [418, 189] on textarea "**********" at bounding box center [507, 200] width 505 height 103
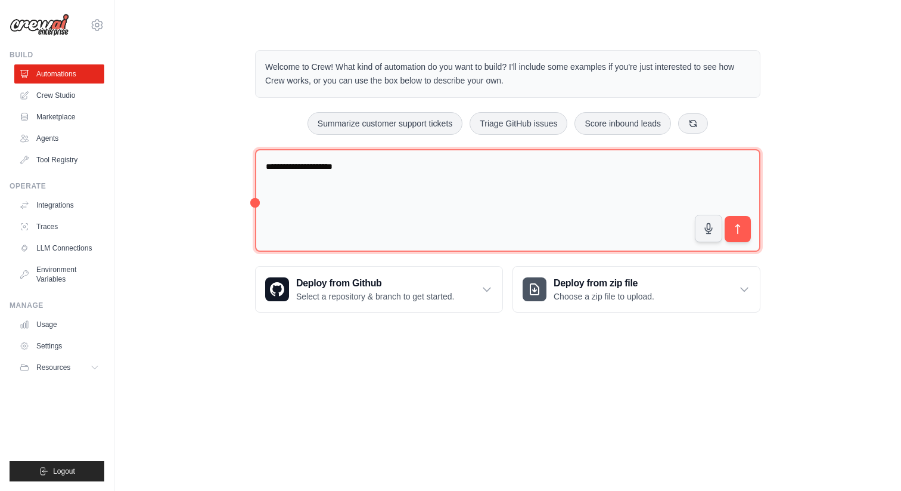
click at [309, 167] on textarea "**********" at bounding box center [507, 200] width 505 height 103
click at [380, 167] on textarea "**********" at bounding box center [507, 200] width 505 height 103
click at [373, 169] on textarea "**********" at bounding box center [507, 200] width 505 height 103
click at [404, 178] on textarea "**********" at bounding box center [507, 200] width 505 height 103
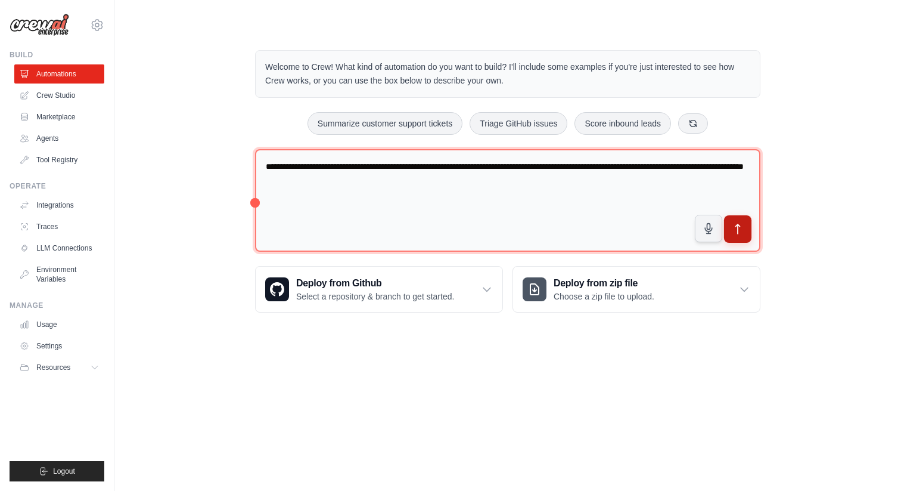
type textarea "**********"
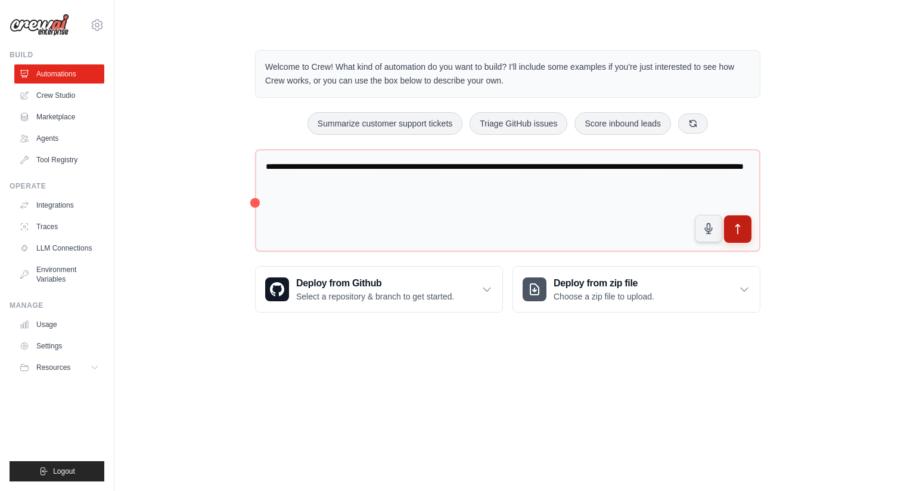
click at [737, 239] on button "submit" at bounding box center [737, 228] width 27 height 27
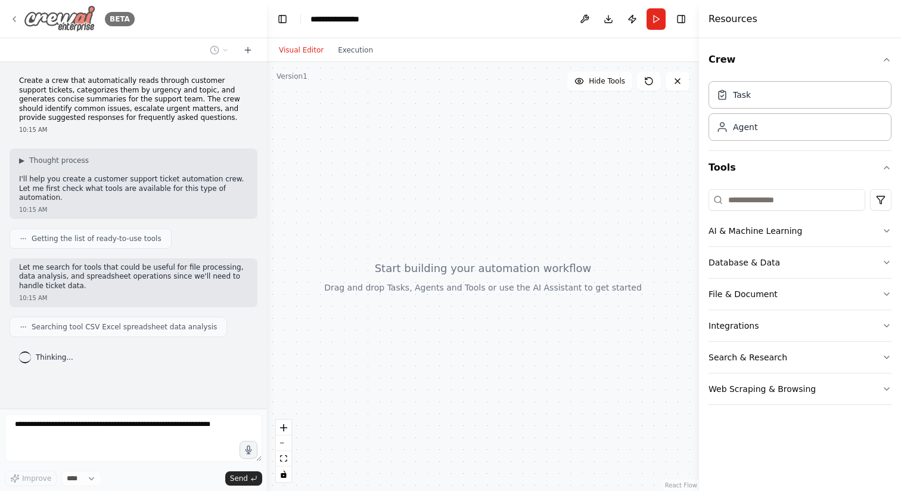
click at [11, 17] on icon at bounding box center [15, 19] width 10 height 10
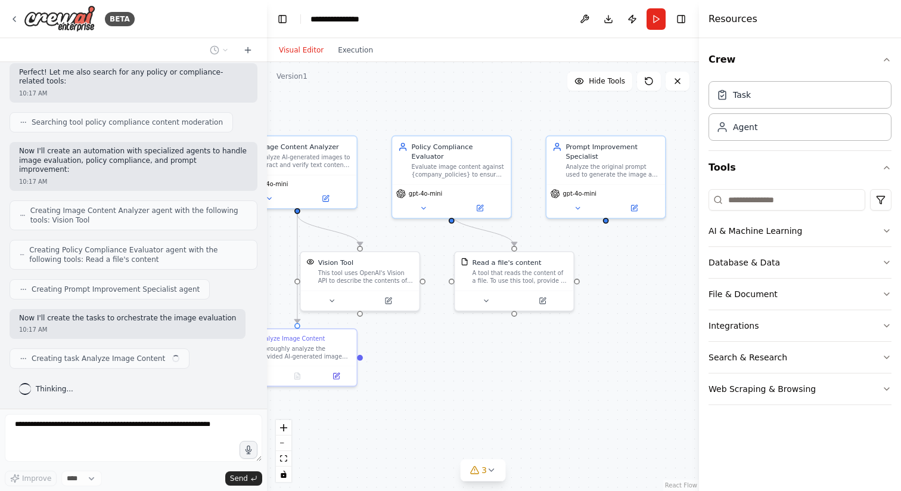
scroll to position [255, 0]
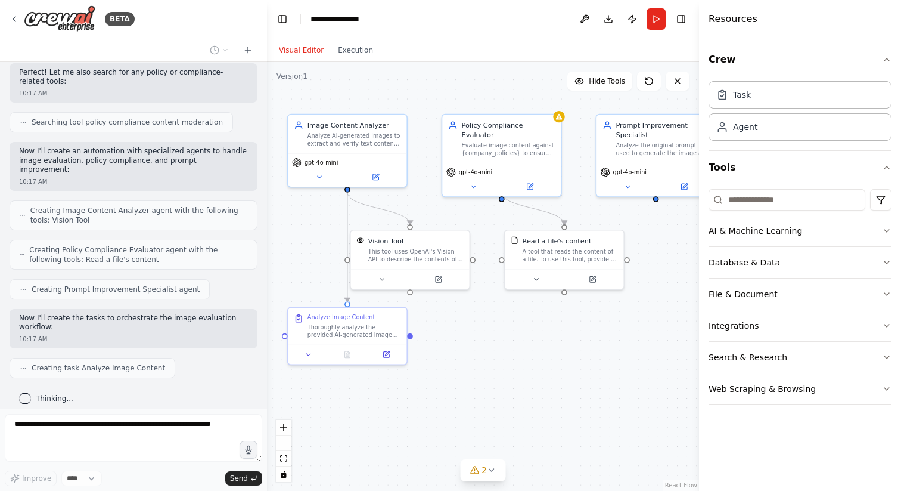
drag, startPoint x: 569, startPoint y: 241, endPoint x: 494, endPoint y: 216, distance: 79.4
click at [494, 216] on div ".deletable-edge-delete-btn { width: 20px; height: 20px; border: 0px solid #ffff…" at bounding box center [483, 276] width 432 height 429
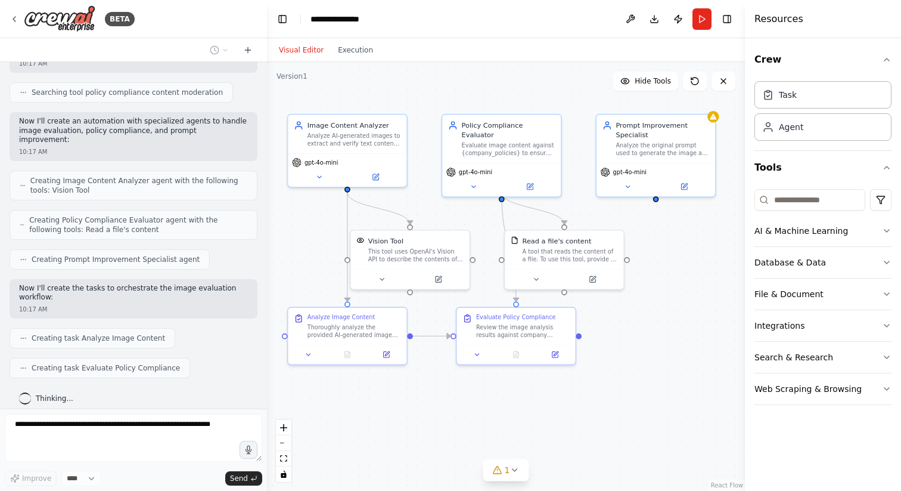
drag, startPoint x: 700, startPoint y: 170, endPoint x: 746, endPoint y: 172, distance: 45.9
click at [746, 172] on div at bounding box center [747, 245] width 5 height 491
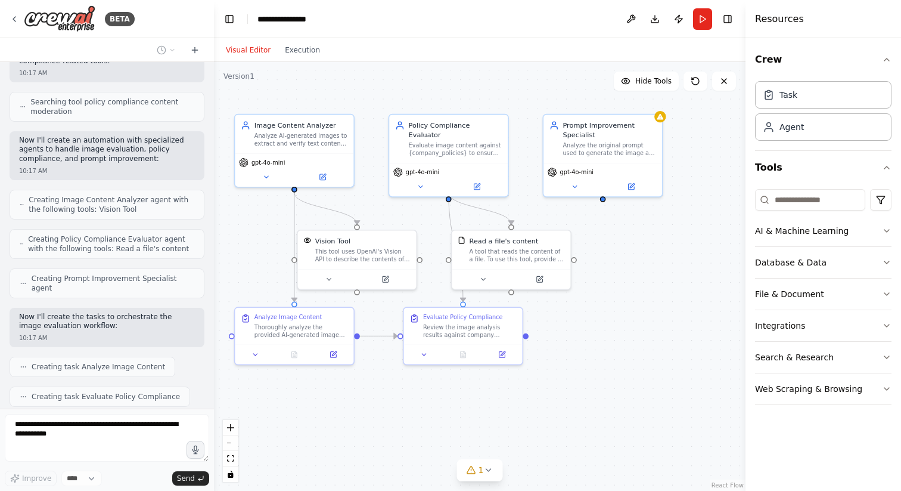
scroll to position [313, 0]
drag, startPoint x: 266, startPoint y: 188, endPoint x: 215, endPoint y: 185, distance: 51.4
click at [215, 185] on div "BETA Given an ai generated image and a prompt, evaluate it against our companie…" at bounding box center [450, 245] width 901 height 491
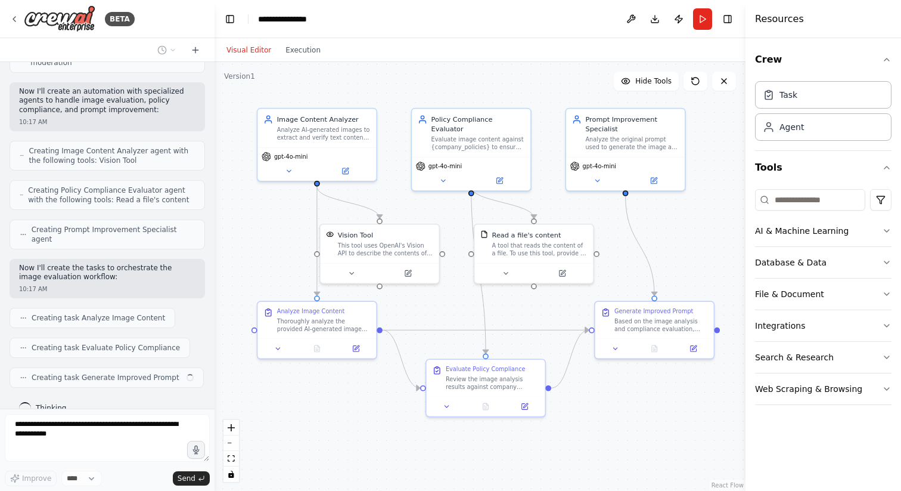
drag, startPoint x: 272, startPoint y: 223, endPoint x: 294, endPoint y: 217, distance: 22.8
click at [294, 217] on div ".deletable-edge-delete-btn { width: 20px; height: 20px; border: 0px solid #ffff…" at bounding box center [480, 276] width 531 height 429
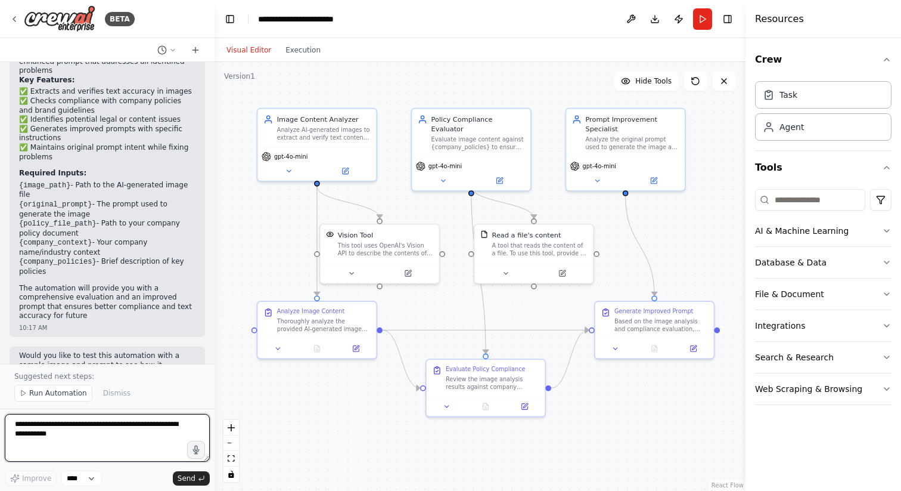
scroll to position [961, 0]
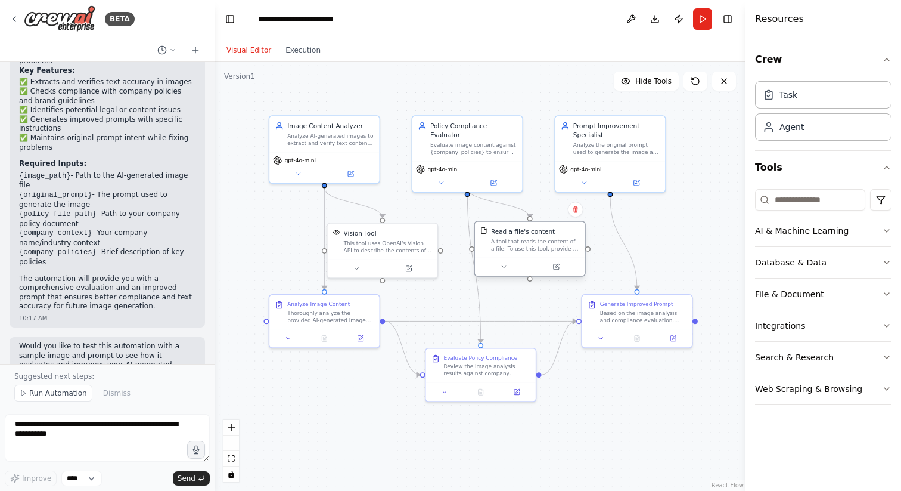
click at [535, 252] on div "Read a file's content A tool that reads the content of a file. To use this tool…" at bounding box center [530, 240] width 110 height 36
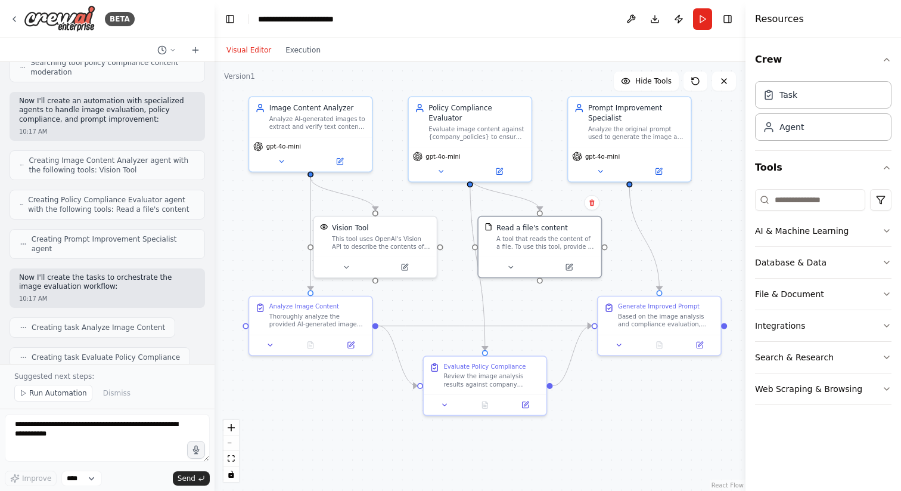
scroll to position [819, 0]
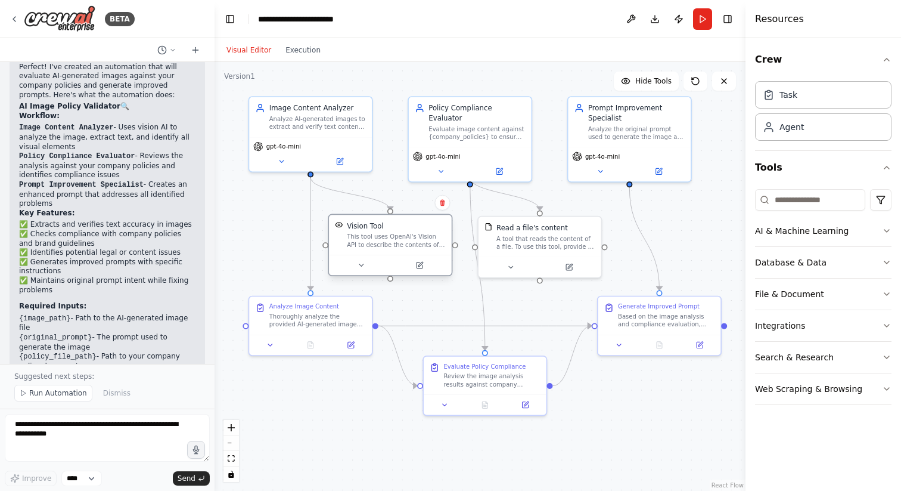
drag, startPoint x: 368, startPoint y: 235, endPoint x: 387, endPoint y: 236, distance: 18.5
click at [388, 236] on div "This tool uses OpenAI's Vision API to describe the contents of an image." at bounding box center [396, 240] width 99 height 16
click at [366, 268] on button at bounding box center [361, 265] width 56 height 12
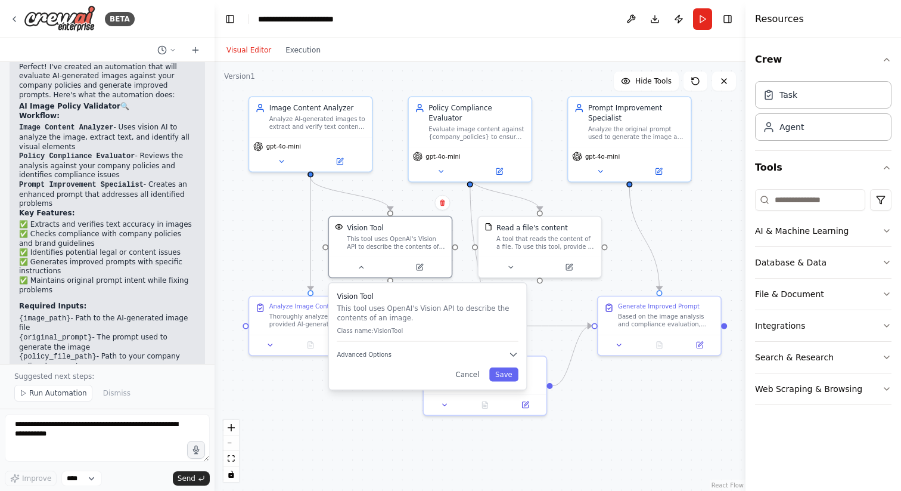
click at [269, 250] on div ".deletable-edge-delete-btn { width: 20px; height: 20px; border: 0px solid #ffff…" at bounding box center [480, 276] width 531 height 429
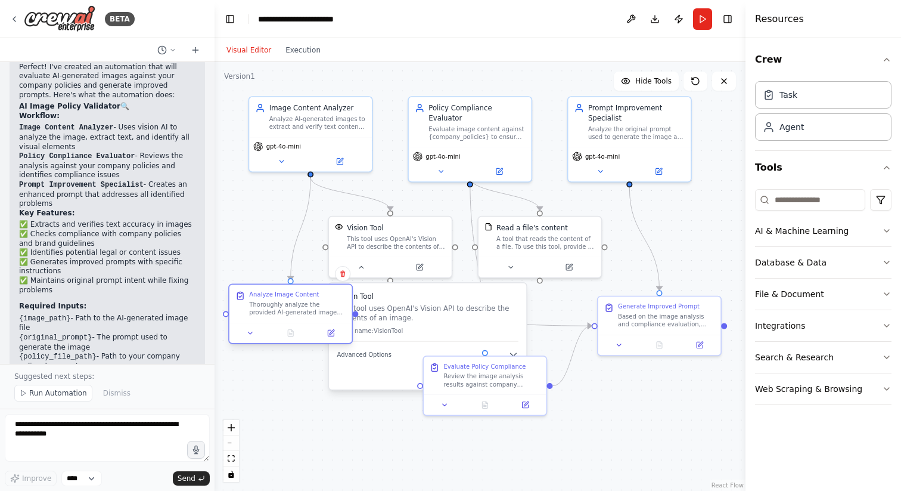
drag, startPoint x: 311, startPoint y: 318, endPoint x: 290, endPoint y: 307, distance: 23.7
click at [290, 307] on div "Thoroughly analyze the provided AI-generated image located at {image_path}. Ext…" at bounding box center [297, 308] width 97 height 16
click at [615, 403] on div ".deletable-edge-delete-btn { width: 20px; height: 20px; border: 0px solid #ffff…" at bounding box center [480, 276] width 531 height 429
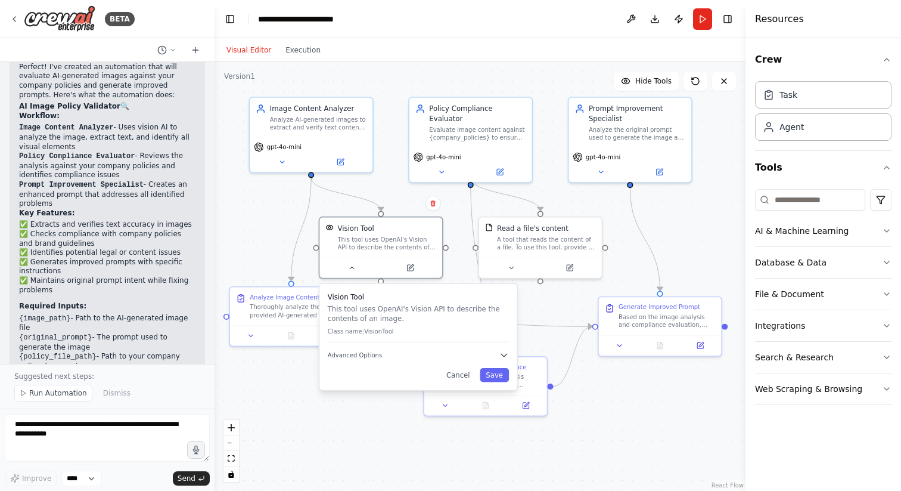
drag, startPoint x: 497, startPoint y: 317, endPoint x: 484, endPoint y: 315, distance: 12.7
click at [485, 316] on p "This tool uses OpenAI's Vision API to describe the contents of an image." at bounding box center [418, 313] width 181 height 20
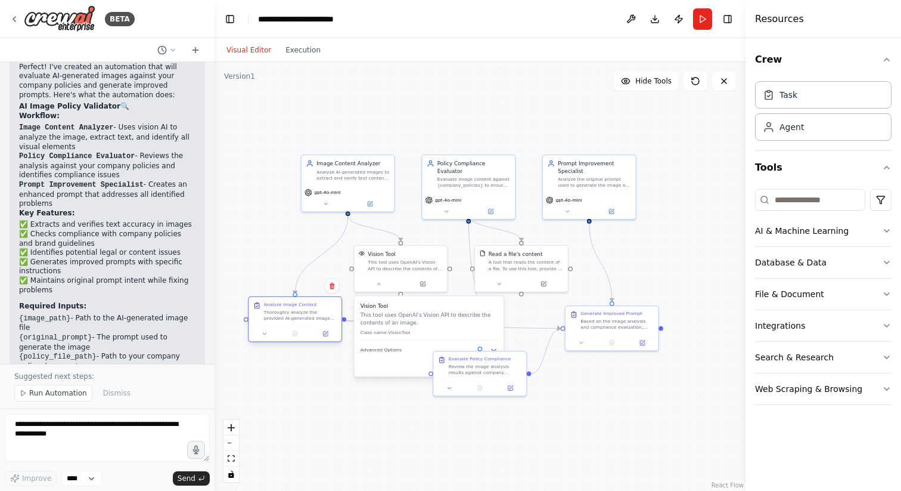
drag, startPoint x: 258, startPoint y: 319, endPoint x: 283, endPoint y: 312, distance: 26.0
click at [283, 312] on div "Thoroughly analyze the provided AI-generated image located at {image_path}. Ext…" at bounding box center [300, 315] width 73 height 12
drag, startPoint x: 492, startPoint y: 368, endPoint x: 544, endPoint y: 417, distance: 71.2
click at [544, 417] on div "Review the image analysis results against company policies and brand guidelines…" at bounding box center [526, 413] width 73 height 12
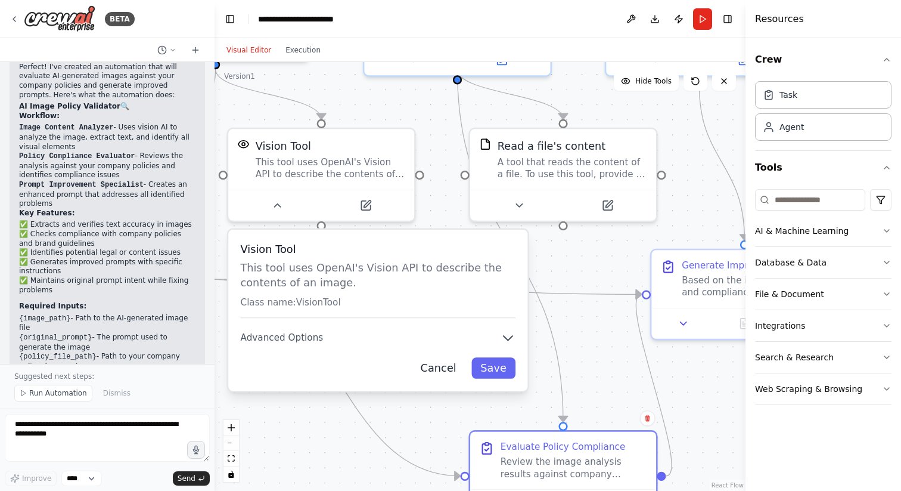
click at [454, 371] on button "Cancel" at bounding box center [438, 367] width 54 height 21
